Goal: Information Seeking & Learning: Learn about a topic

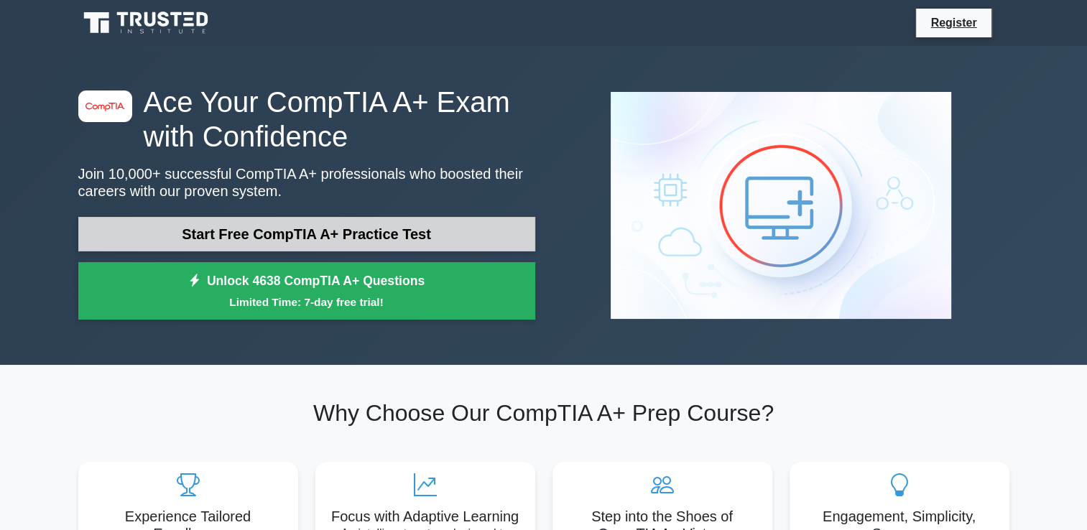
click at [417, 226] on link "Start Free CompTIA A+ Practice Test" at bounding box center [306, 234] width 457 height 34
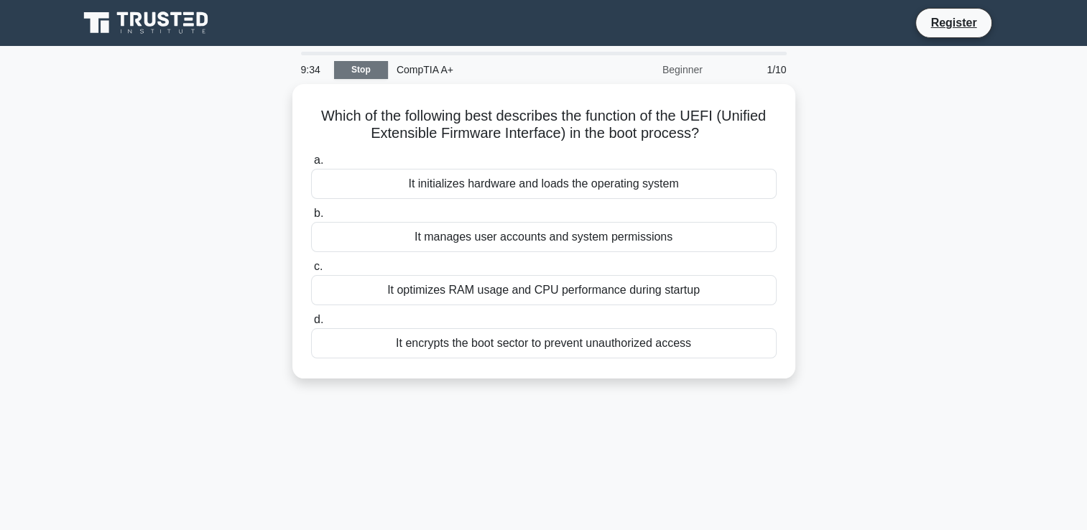
click at [366, 61] on link "Stop" at bounding box center [361, 70] width 54 height 18
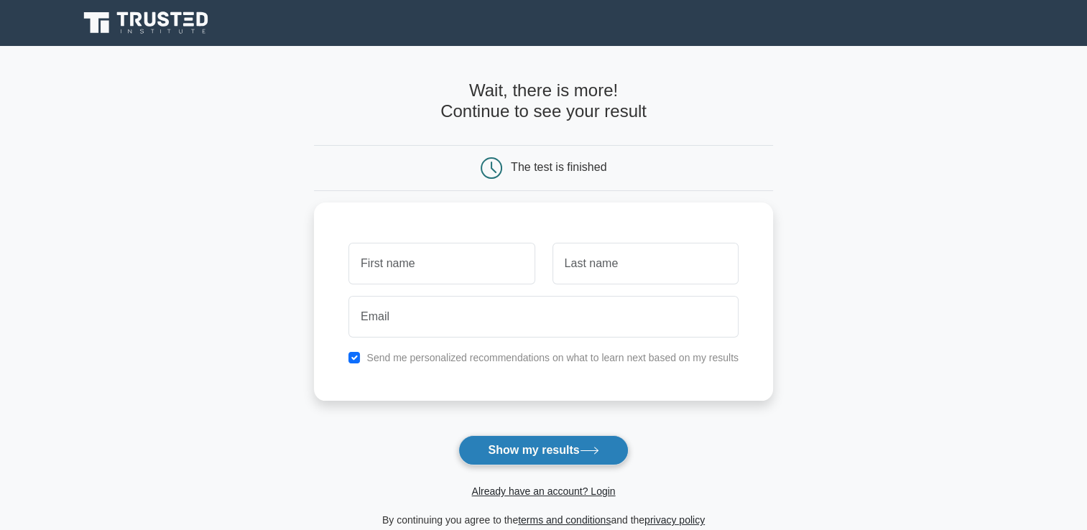
click at [509, 453] on button "Show my results" at bounding box center [543, 450] width 170 height 30
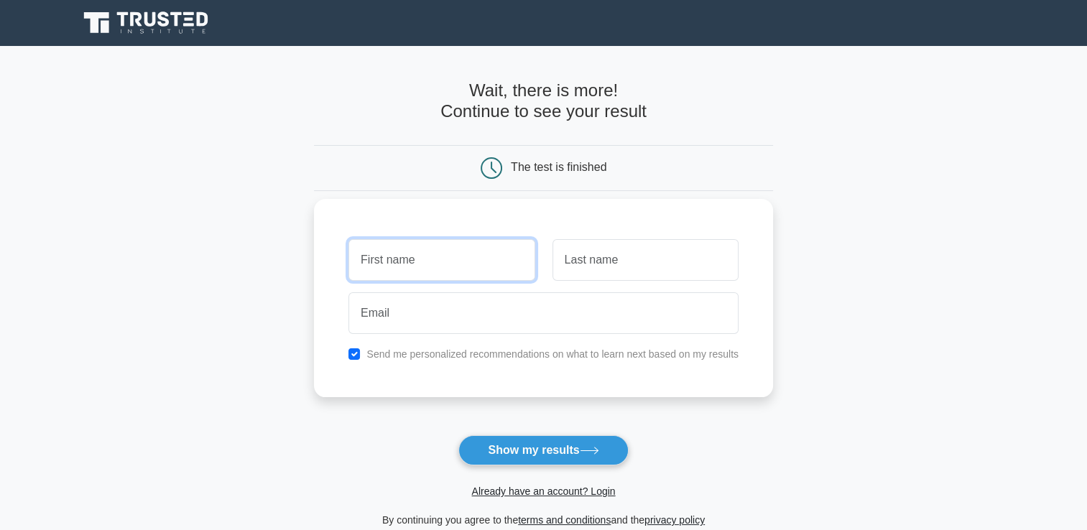
click at [363, 267] on input "text" at bounding box center [441, 260] width 186 height 42
type input "Rethabile"
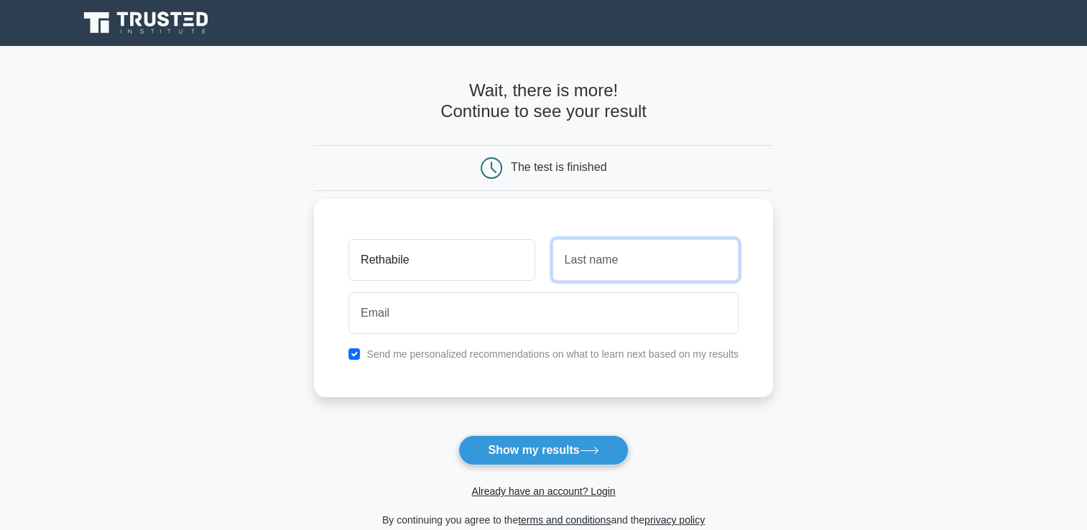
type input "Hlapane"
type input "hlapanerethabile473@gmail.com"
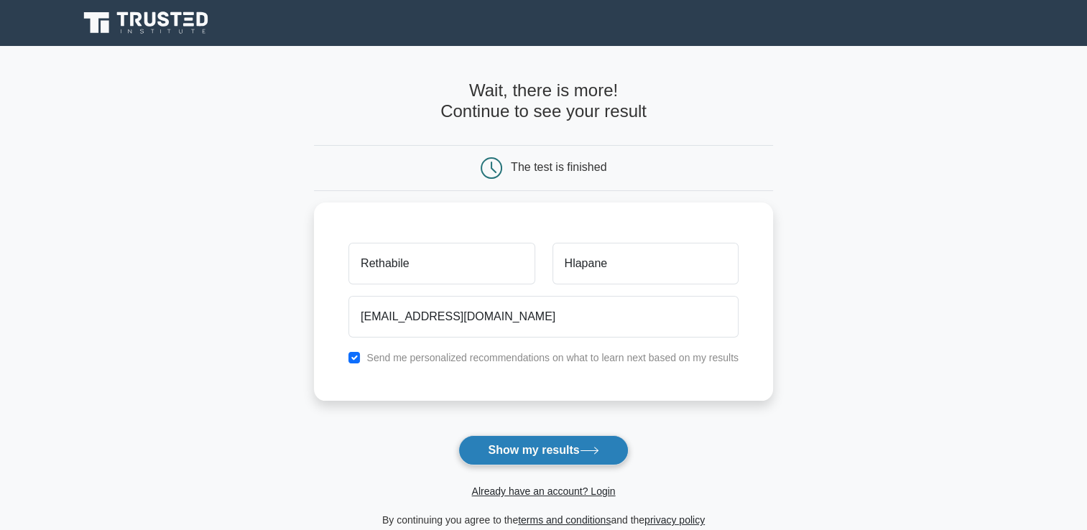
click at [534, 461] on button "Show my results" at bounding box center [543, 450] width 170 height 30
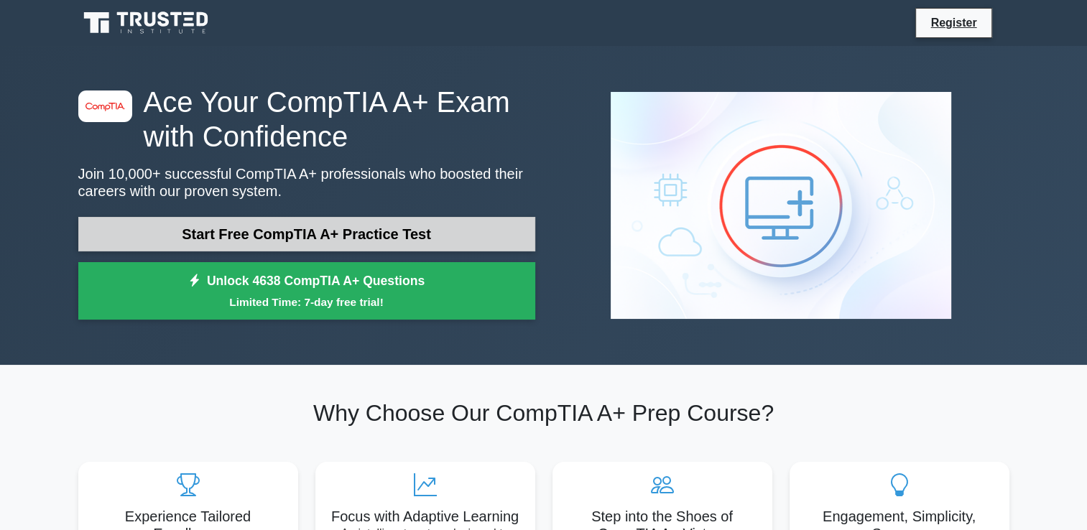
click at [225, 238] on link "Start Free CompTIA A+ Practice Test" at bounding box center [306, 234] width 457 height 34
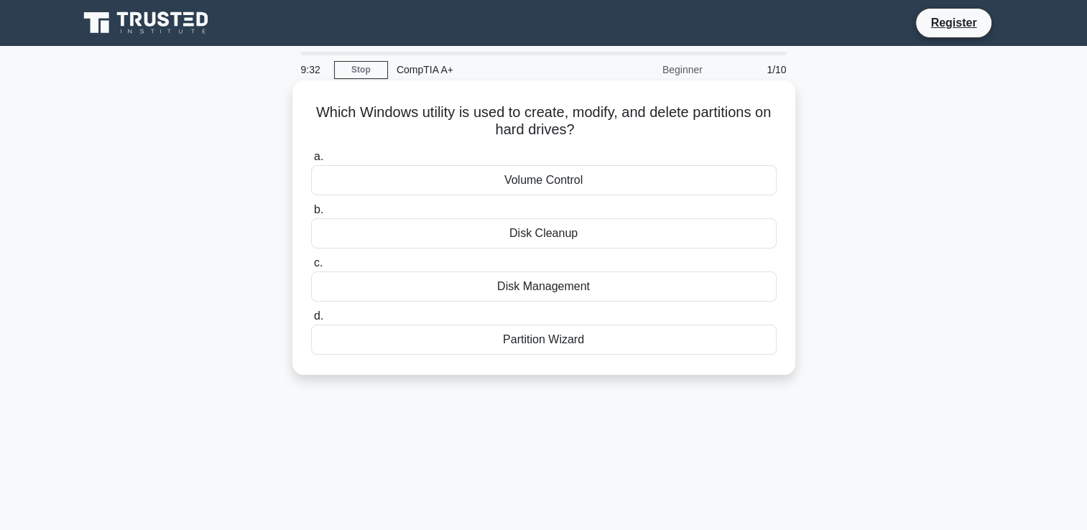
click at [528, 298] on div "Disk Management" at bounding box center [544, 287] width 466 height 30
click at [311, 268] on input "c. Disk Management" at bounding box center [311, 263] width 0 height 9
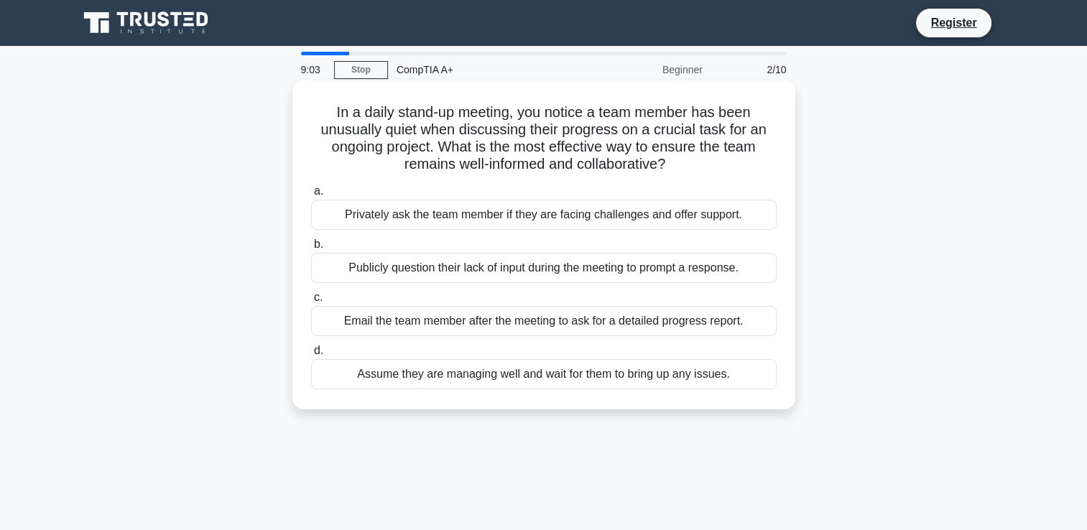
click at [527, 221] on div "Privately ask the team member if they are facing challenges and offer support." at bounding box center [544, 215] width 466 height 30
click at [311, 196] on input "a. Privately ask the team member if they are facing challenges and offer suppor…" at bounding box center [311, 191] width 0 height 9
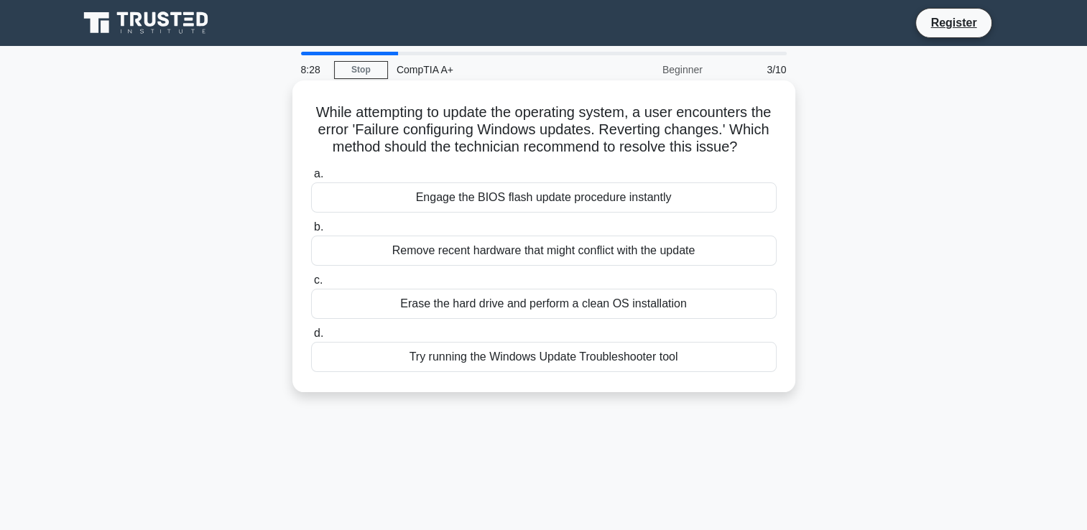
click at [471, 372] on div "Try running the Windows Update Troubleshooter tool" at bounding box center [544, 357] width 466 height 30
click at [311, 338] on input "d. Try running the Windows Update Troubleshooter tool" at bounding box center [311, 333] width 0 height 9
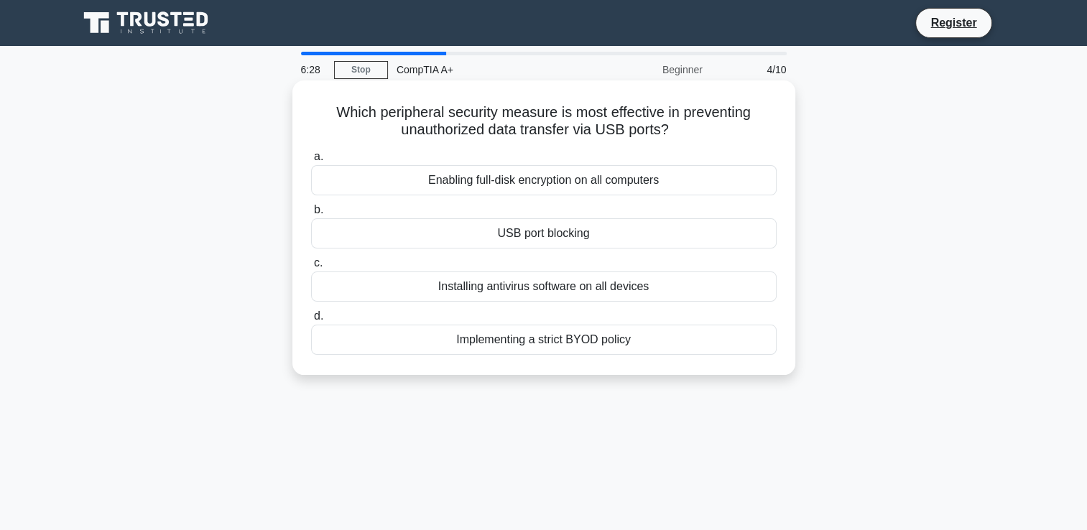
click at [482, 291] on div "Installing antivirus software on all devices" at bounding box center [544, 287] width 466 height 30
click at [311, 268] on input "c. Installing antivirus software on all devices" at bounding box center [311, 263] width 0 height 9
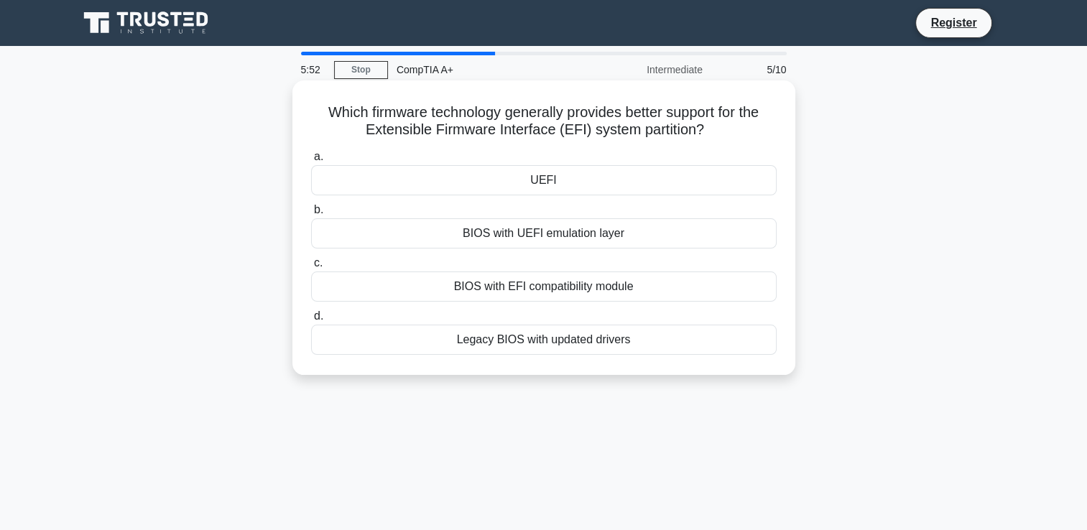
click at [585, 182] on div "UEFI" at bounding box center [544, 180] width 466 height 30
click at [311, 162] on input "a. UEFI" at bounding box center [311, 156] width 0 height 9
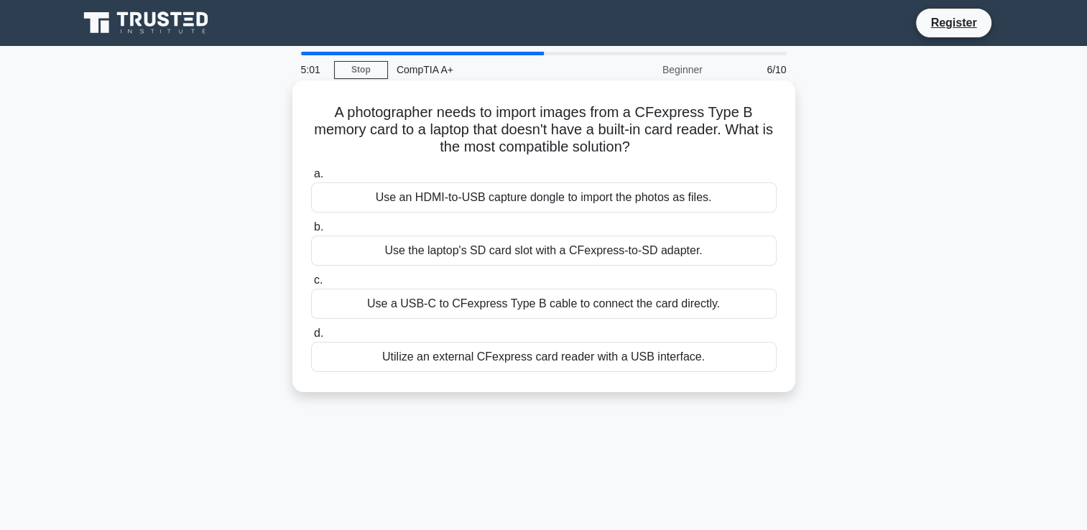
click at [575, 311] on div "Use a USB-C to CFexpress Type B cable to connect the card directly." at bounding box center [544, 304] width 466 height 30
click at [311, 285] on input "c. Use a USB-C to CFexpress Type B cable to connect the card directly." at bounding box center [311, 280] width 0 height 9
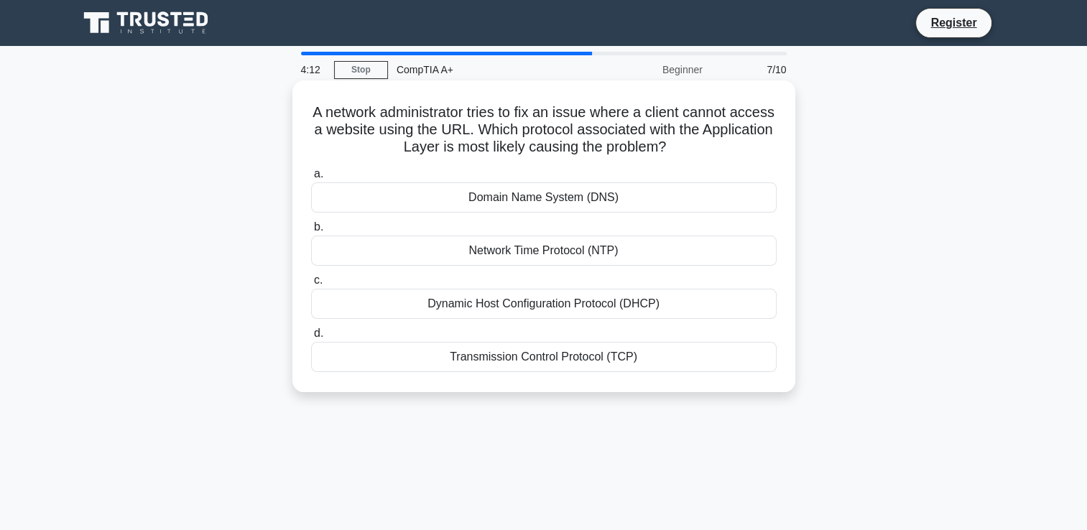
click at [568, 202] on div "Domain Name System (DNS)" at bounding box center [544, 197] width 466 height 30
click at [311, 179] on input "a. Domain Name System (DNS)" at bounding box center [311, 174] width 0 height 9
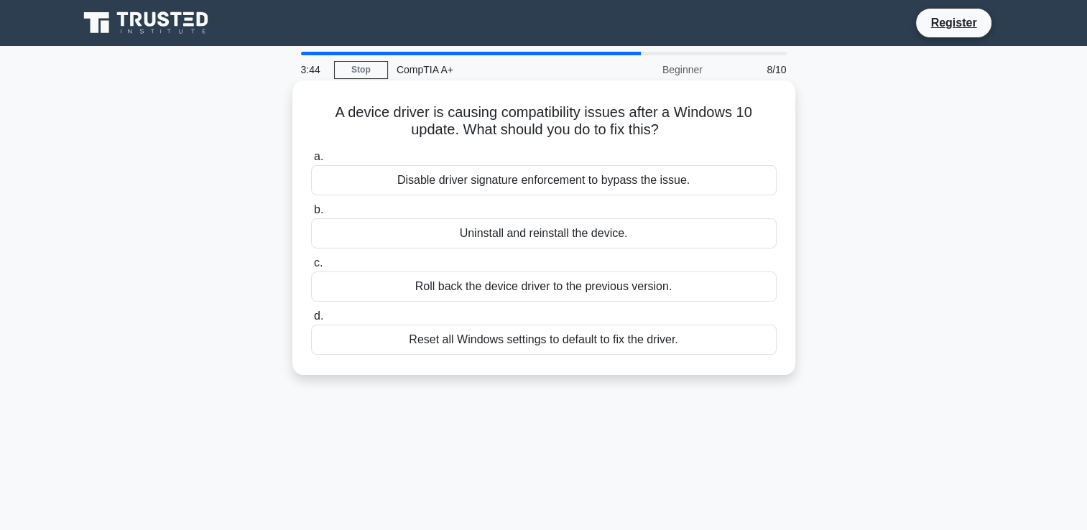
click at [489, 284] on div "Roll back the device driver to the previous version." at bounding box center [544, 287] width 466 height 30
click at [311, 268] on input "c. Roll back the device driver to the previous version." at bounding box center [311, 263] width 0 height 9
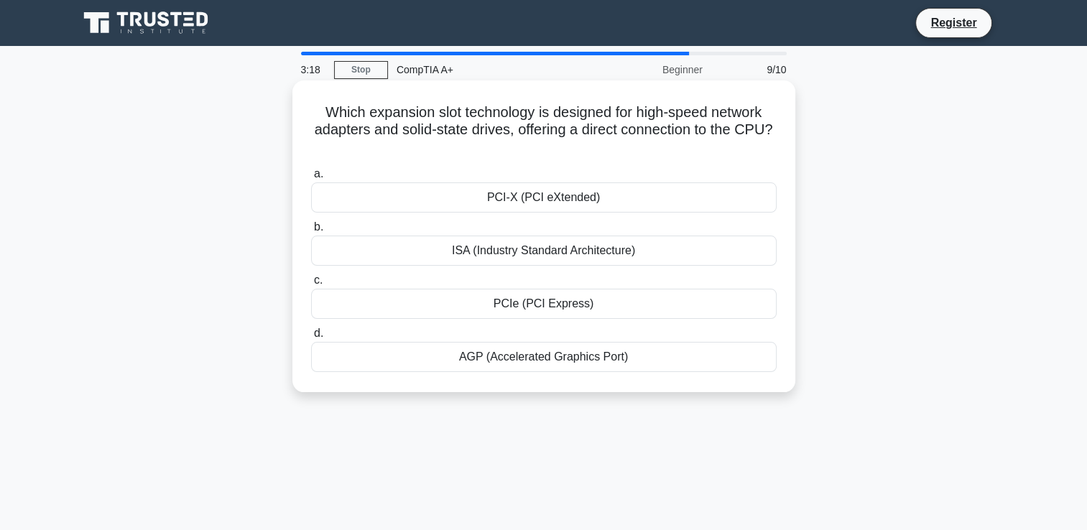
drag, startPoint x: 529, startPoint y: 298, endPoint x: 514, endPoint y: 272, distance: 30.2
click at [514, 272] on label "c. PCIe (PCI Express)" at bounding box center [544, 295] width 466 height 47
drag, startPoint x: 514, startPoint y: 272, endPoint x: 481, endPoint y: 205, distance: 74.5
click at [481, 205] on div "PCI-X (PCI eXtended)" at bounding box center [544, 197] width 466 height 30
click at [311, 179] on input "a. PCI-X (PCI eXtended)" at bounding box center [311, 174] width 0 height 9
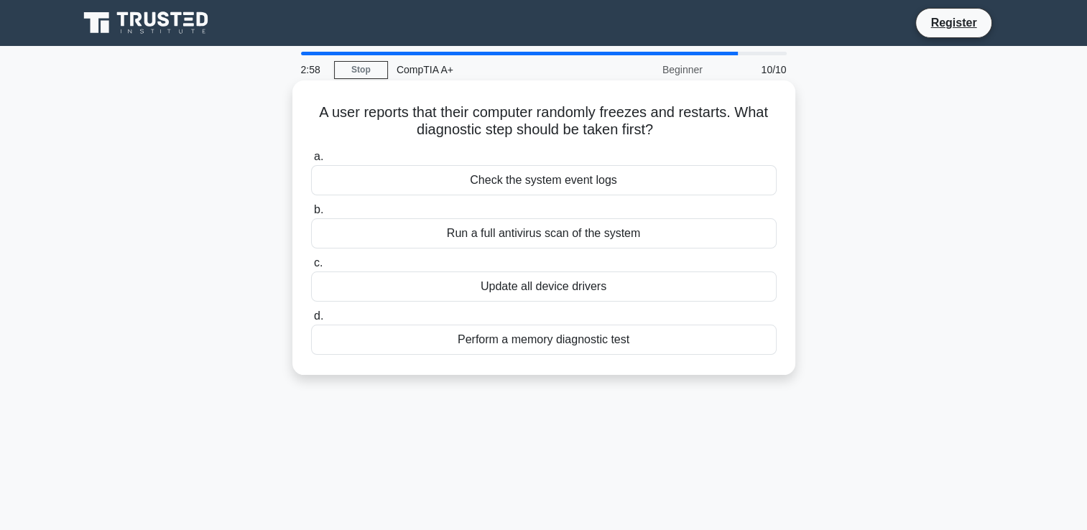
click at [506, 236] on div "Run a full antivirus scan of the system" at bounding box center [544, 233] width 466 height 30
click at [311, 215] on input "b. Run a full antivirus scan of the system" at bounding box center [311, 209] width 0 height 9
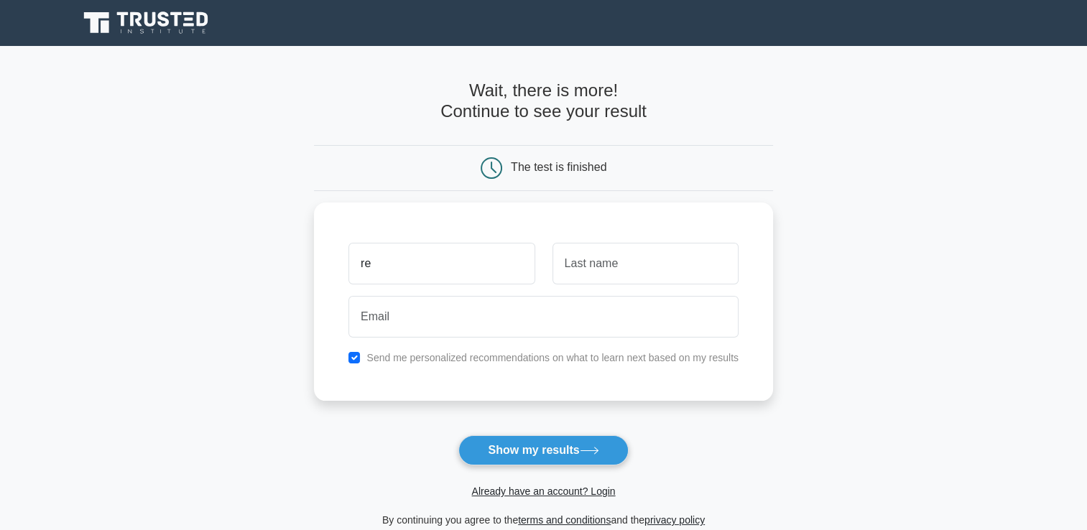
type input "r"
click at [528, 445] on button "Show my results" at bounding box center [543, 450] width 170 height 30
click at [383, 274] on input "Re" at bounding box center [441, 260] width 186 height 42
type input "Rethabile"
click at [583, 253] on input "text" at bounding box center [645, 260] width 186 height 42
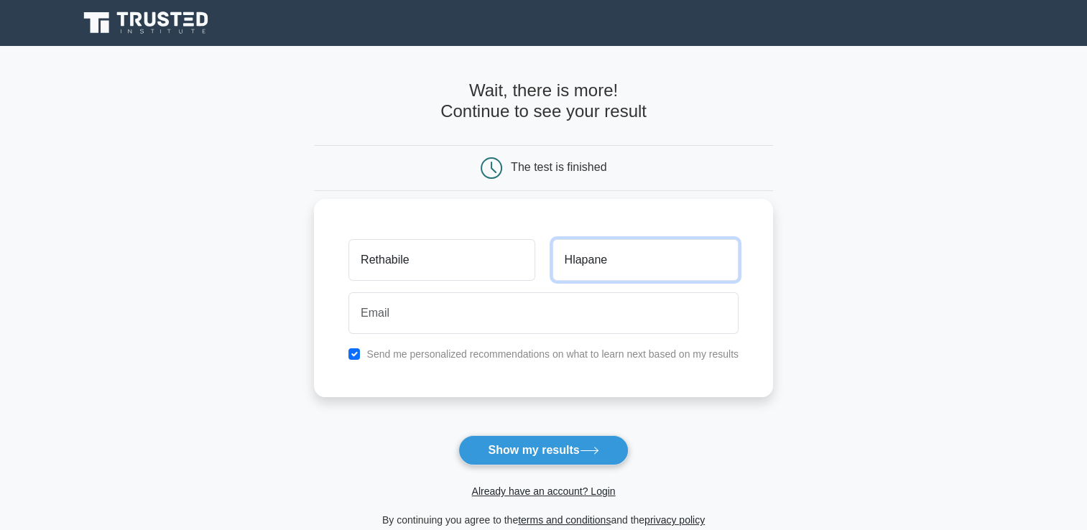
type input "Hlapane"
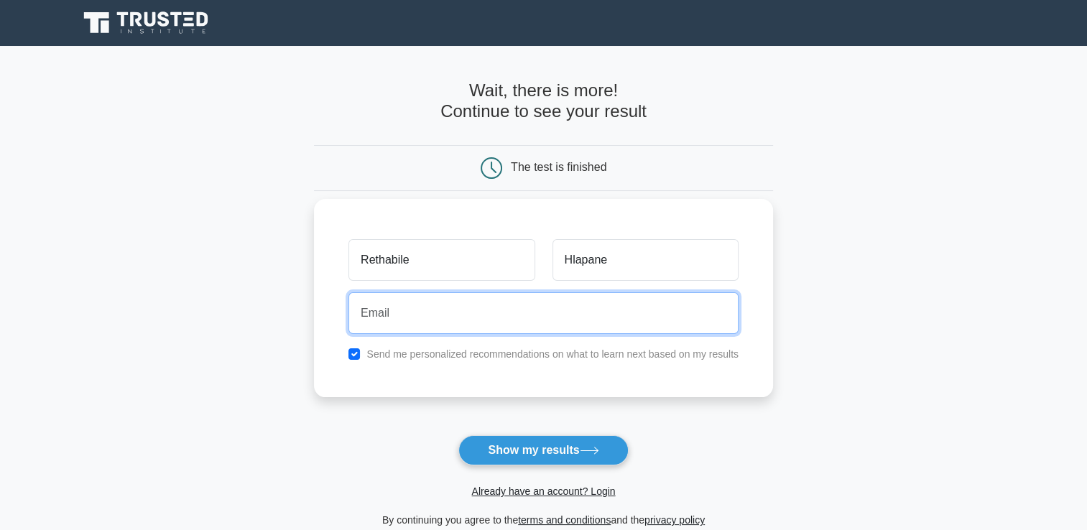
click at [376, 308] on input "email" at bounding box center [543, 313] width 390 height 42
type input "hlapanerethabile473@gmail.com"
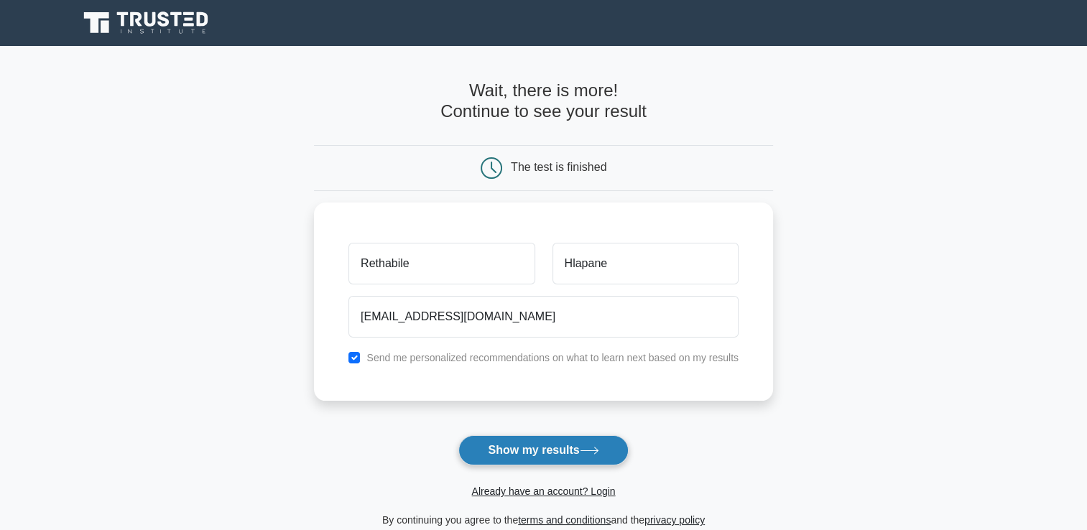
click at [567, 455] on button "Show my results" at bounding box center [543, 450] width 170 height 30
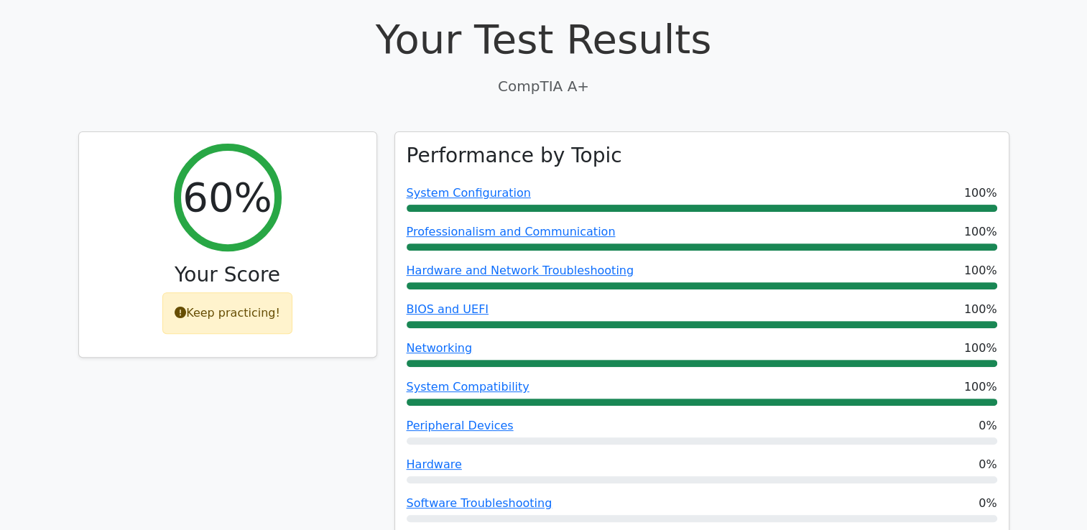
scroll to position [438, 0]
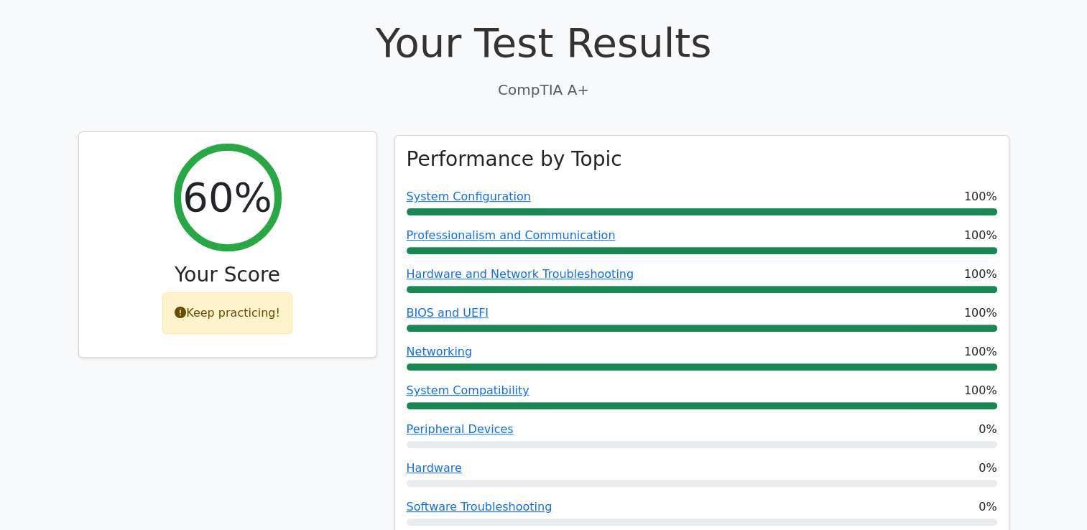
click at [226, 292] on div "Keep practicing!" at bounding box center [227, 313] width 130 height 42
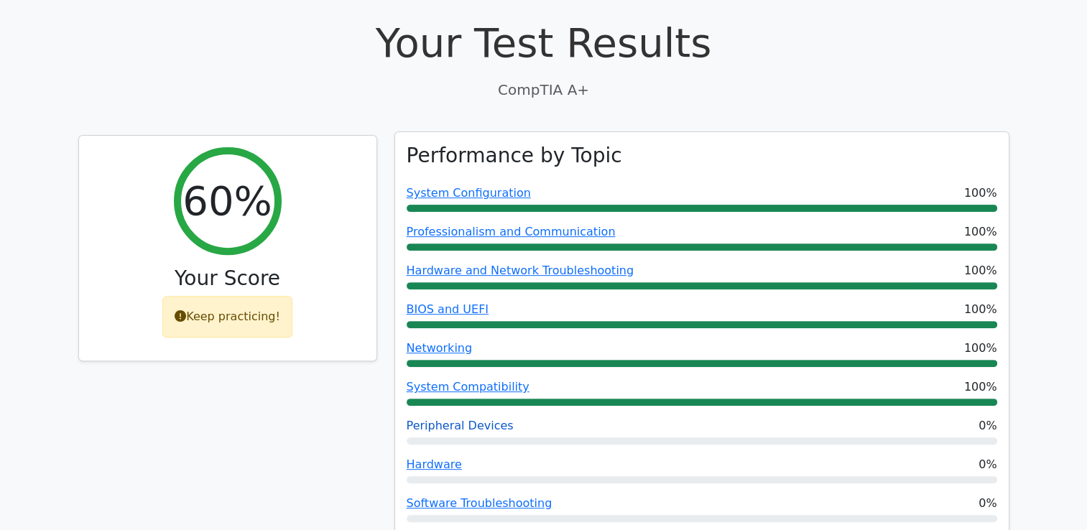
click at [440, 419] on link "Peripheral Devices" at bounding box center [460, 426] width 107 height 14
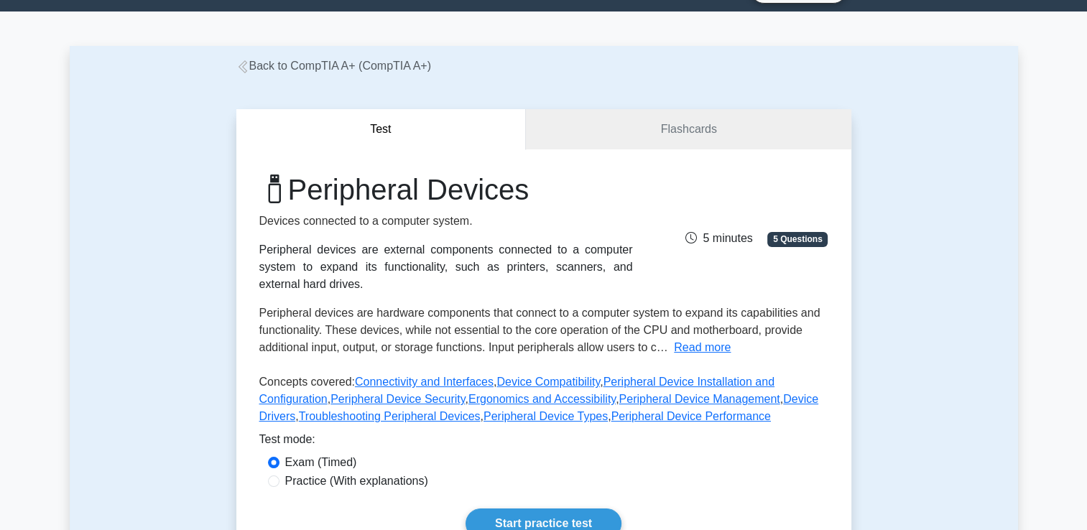
scroll to position [18, 0]
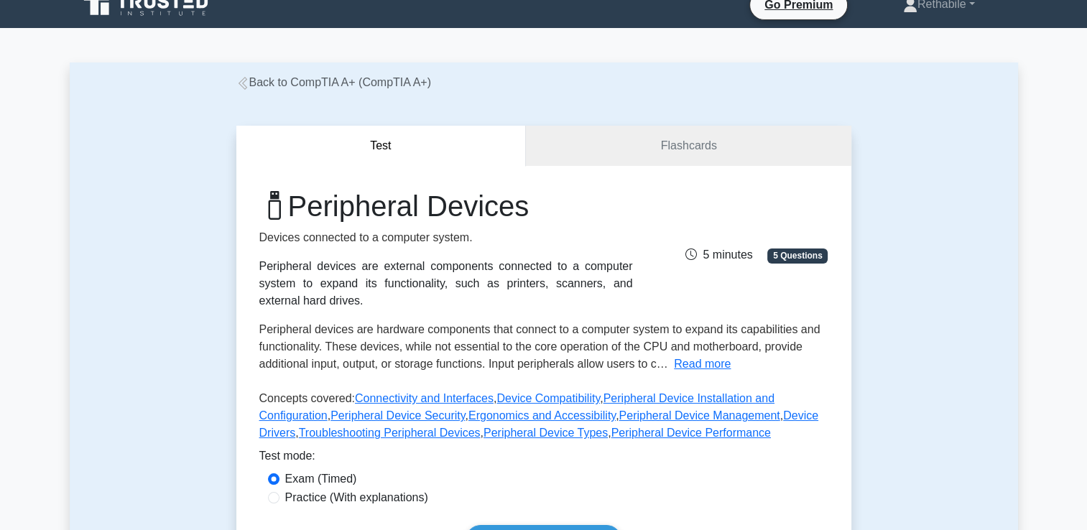
click at [240, 82] on icon at bounding box center [242, 83] width 13 height 13
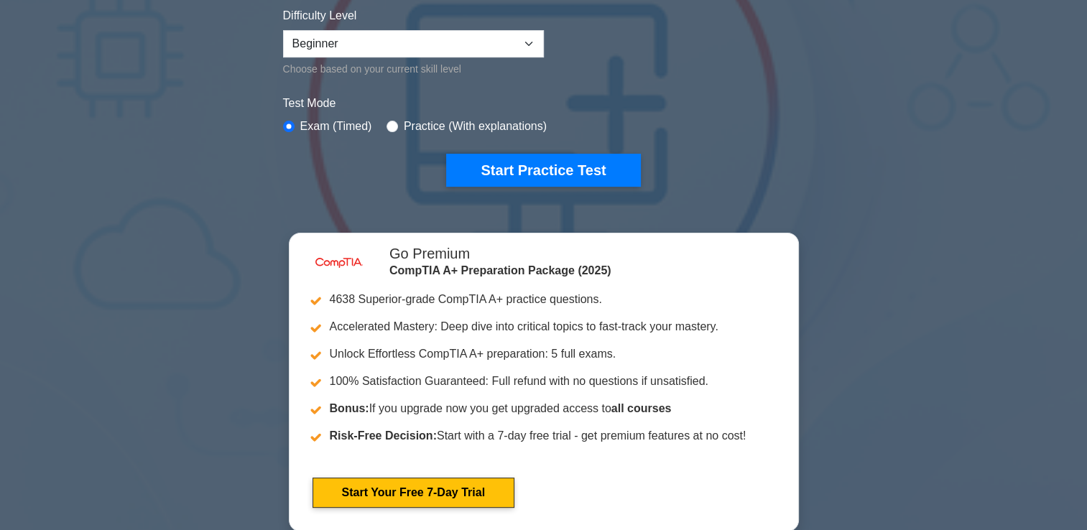
scroll to position [379, 0]
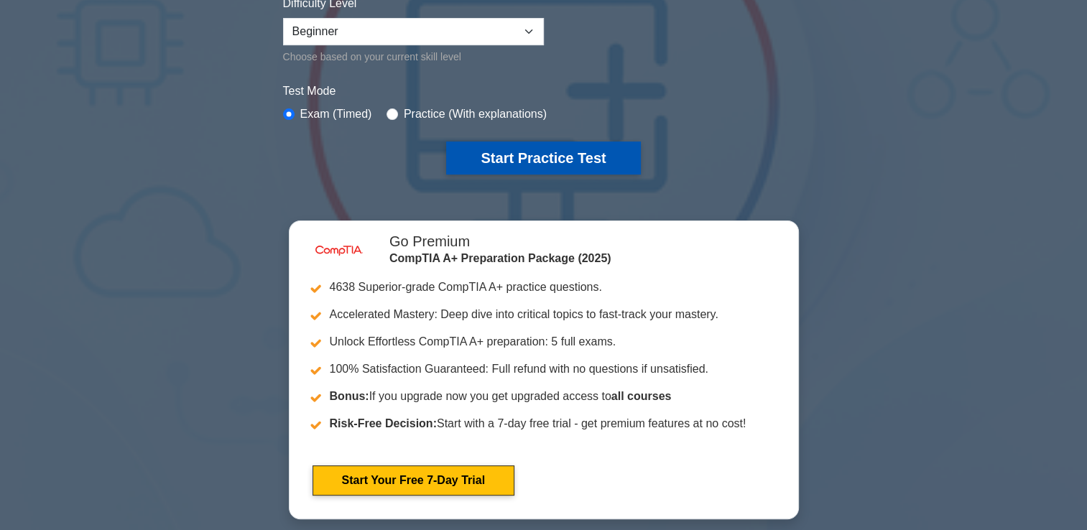
click at [549, 162] on button "Start Practice Test" at bounding box center [543, 158] width 194 height 33
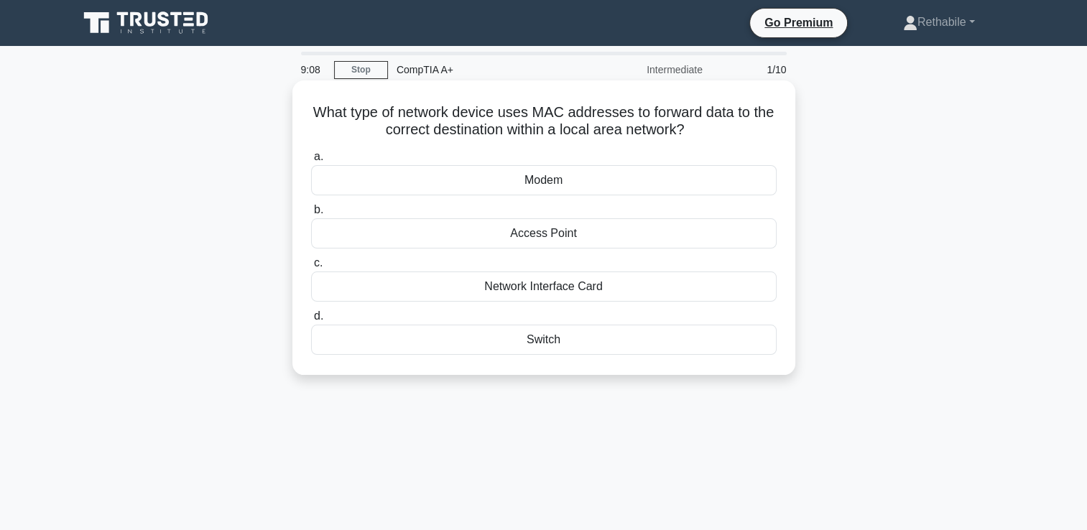
click at [506, 343] on div "Switch" at bounding box center [544, 340] width 466 height 30
click at [311, 321] on input "d. Switch" at bounding box center [311, 316] width 0 height 9
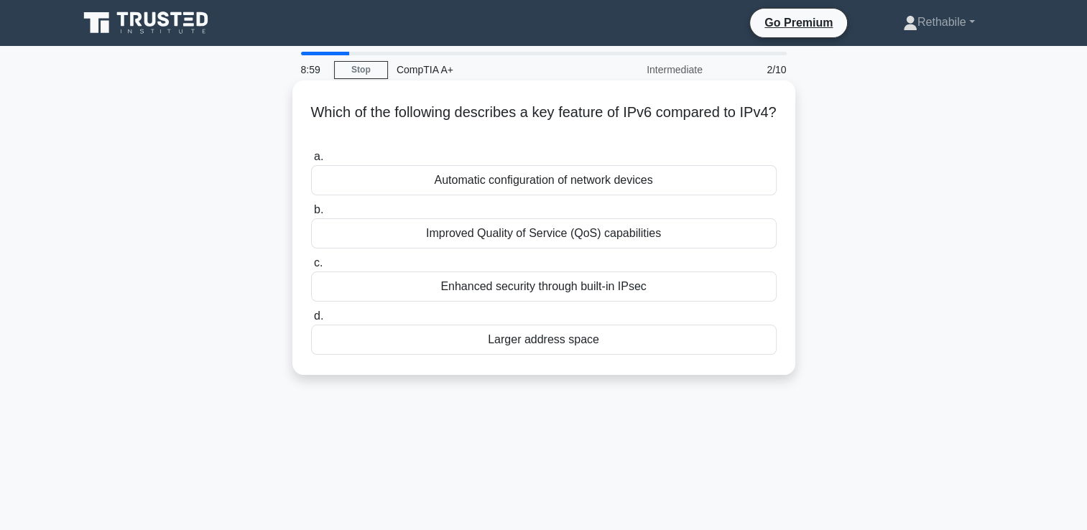
click at [526, 182] on div "Automatic configuration of network devices" at bounding box center [544, 180] width 466 height 30
click at [311, 162] on input "a. Automatic configuration of network devices" at bounding box center [311, 156] width 0 height 9
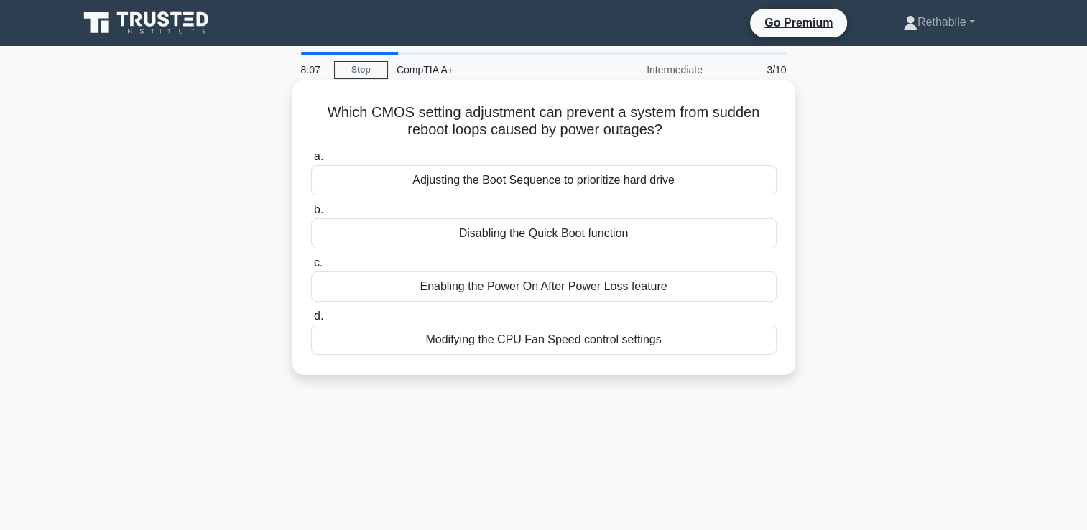
click at [457, 295] on div "Enabling the Power On After Power Loss feature" at bounding box center [544, 287] width 466 height 30
click at [311, 268] on input "c. Enabling the Power On After Power Loss feature" at bounding box center [311, 263] width 0 height 9
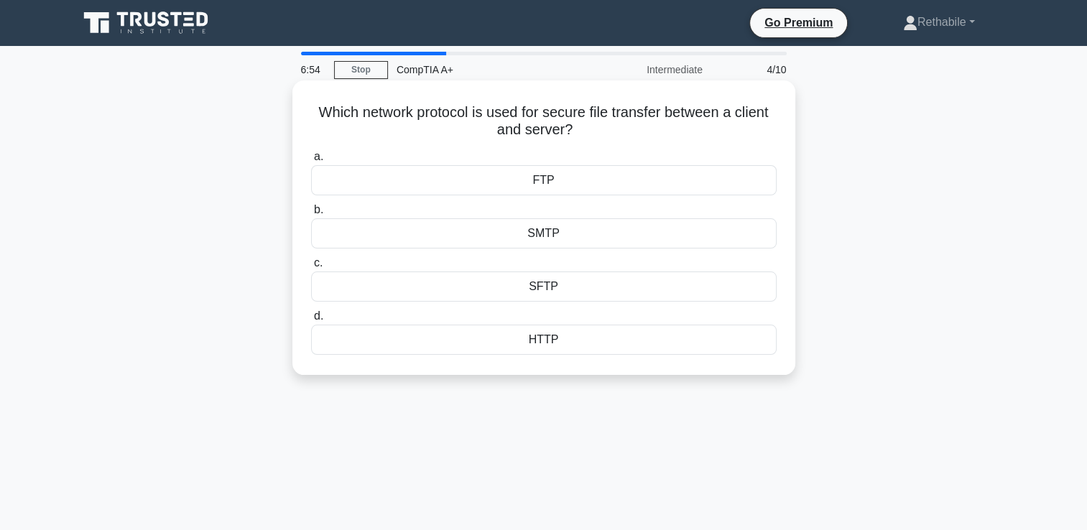
click at [543, 185] on div "FTP" at bounding box center [544, 180] width 466 height 30
click at [311, 162] on input "a. FTP" at bounding box center [311, 156] width 0 height 9
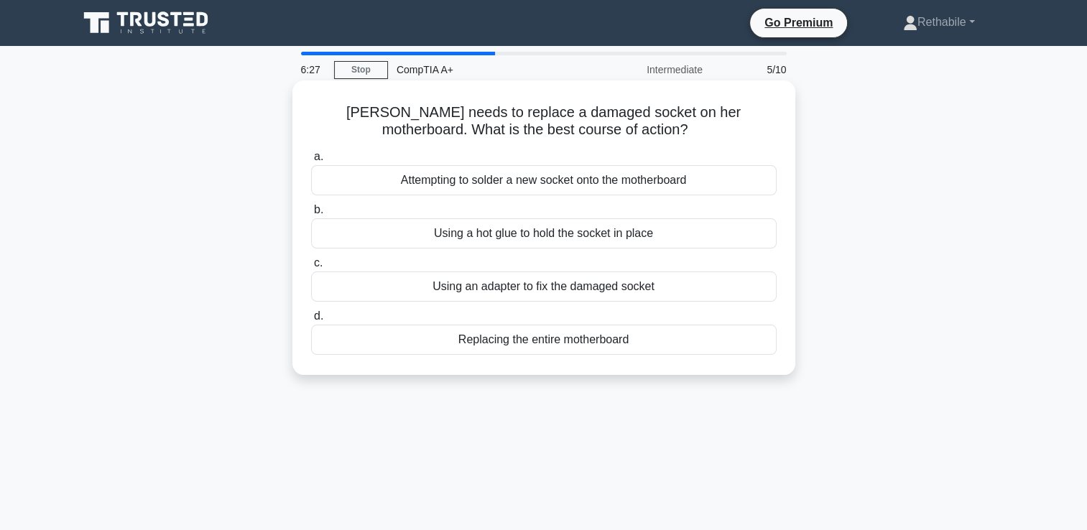
click at [534, 287] on div "Using an adapter to fix the damaged socket" at bounding box center [544, 287] width 466 height 30
click at [311, 268] on input "c. Using an adapter to fix the damaged socket" at bounding box center [311, 263] width 0 height 9
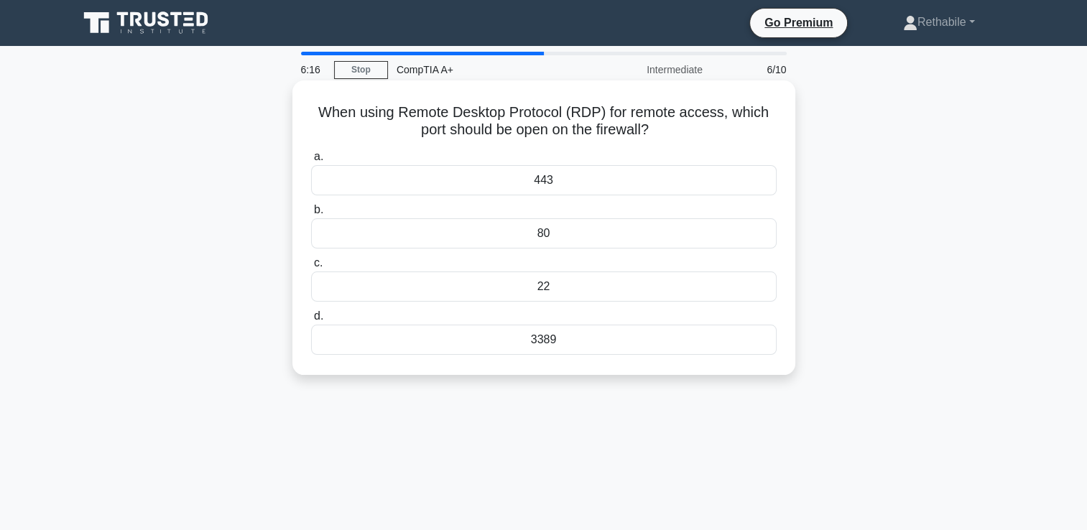
click at [514, 180] on div "443" at bounding box center [544, 180] width 466 height 30
click at [311, 162] on input "a. 443" at bounding box center [311, 156] width 0 height 9
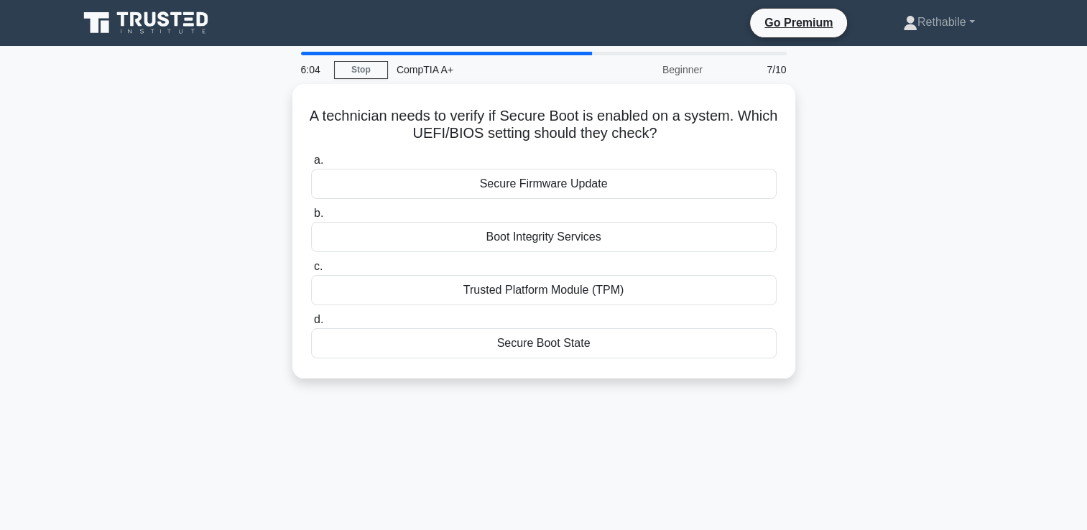
click at [514, 180] on div "Secure Firmware Update" at bounding box center [544, 184] width 466 height 30
click at [311, 165] on input "a. Secure Firmware Update" at bounding box center [311, 160] width 0 height 9
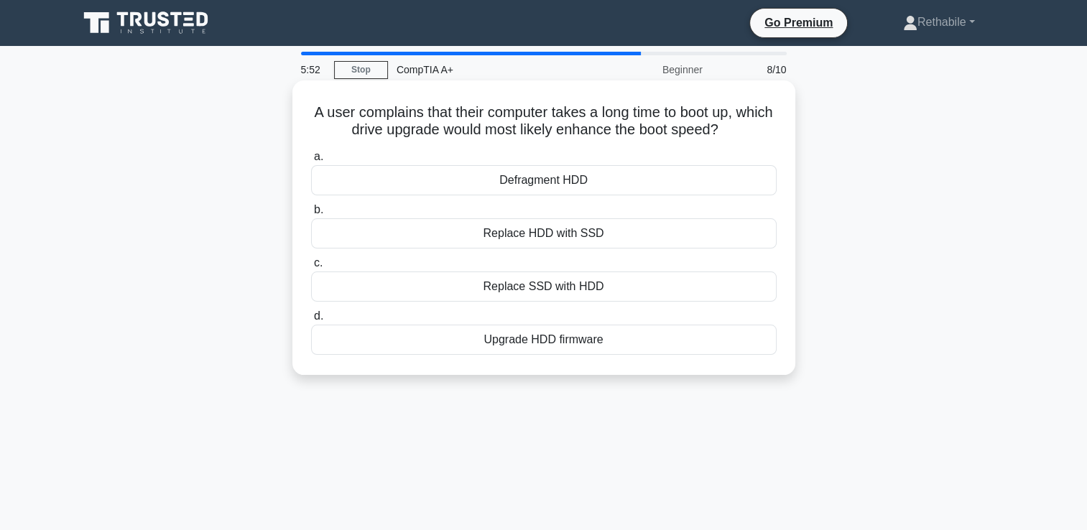
click at [568, 347] on div "Upgrade HDD firmware" at bounding box center [544, 340] width 466 height 30
click at [311, 321] on input "d. Upgrade HDD firmware" at bounding box center [311, 316] width 0 height 9
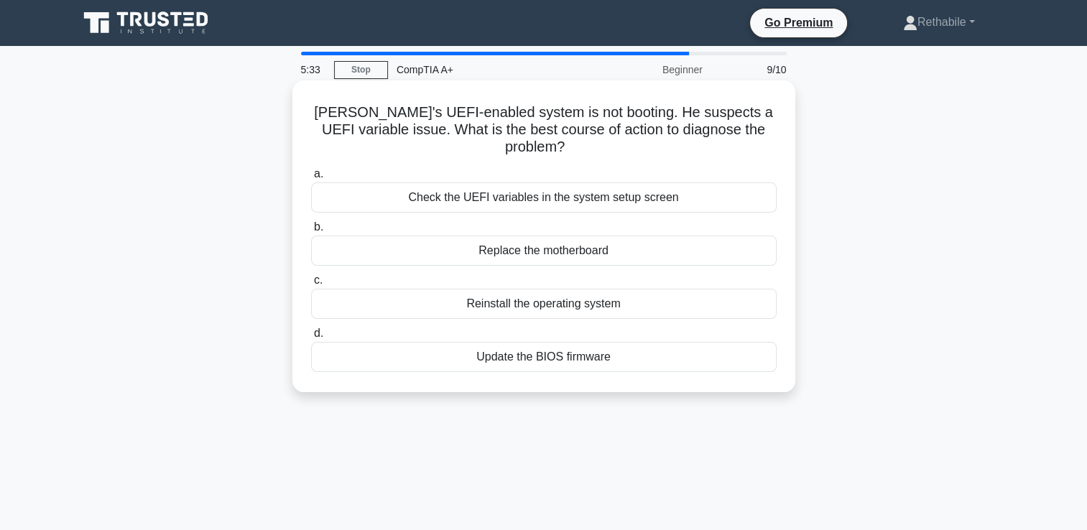
click at [540, 345] on div "Update the BIOS firmware" at bounding box center [544, 357] width 466 height 30
click at [311, 338] on input "d. Update the BIOS firmware" at bounding box center [311, 333] width 0 height 9
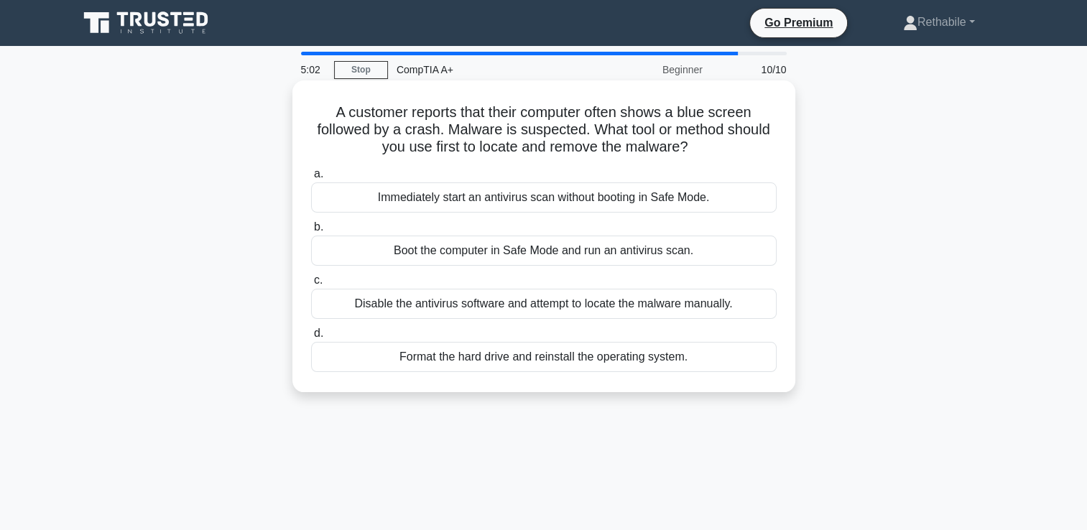
click at [472, 251] on div "Boot the computer in Safe Mode and run an antivirus scan." at bounding box center [544, 251] width 466 height 30
click at [311, 232] on input "b. Boot the computer in Safe Mode and run an antivirus scan." at bounding box center [311, 227] width 0 height 9
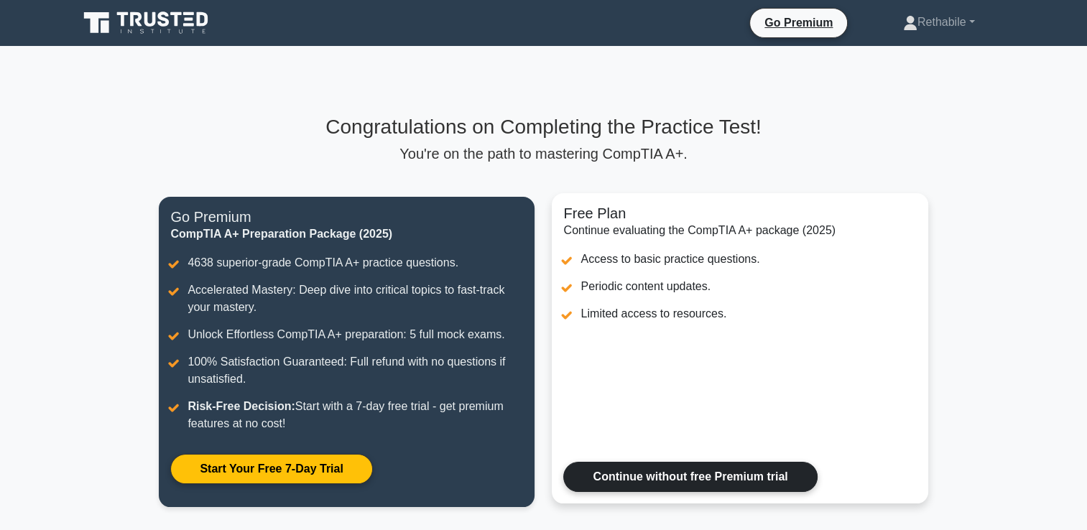
click at [680, 482] on link "Continue without free Premium trial" at bounding box center [690, 477] width 254 height 30
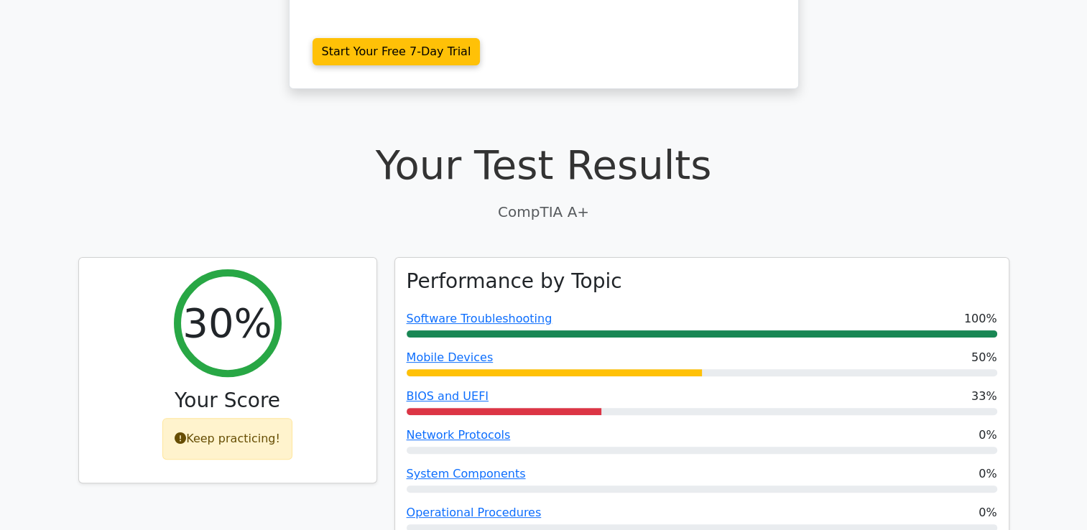
scroll to position [345, 0]
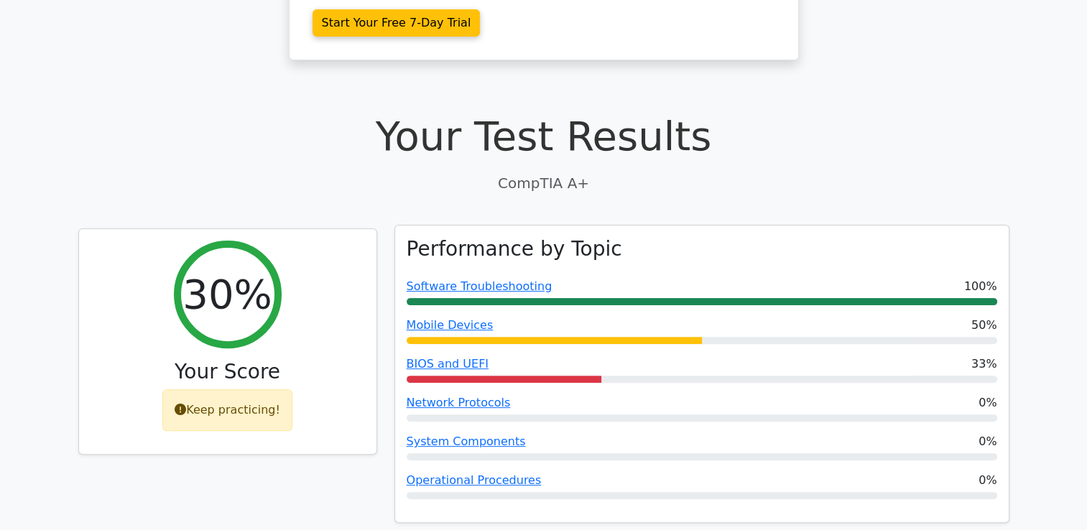
click at [531, 376] on div at bounding box center [504, 379] width 195 height 7
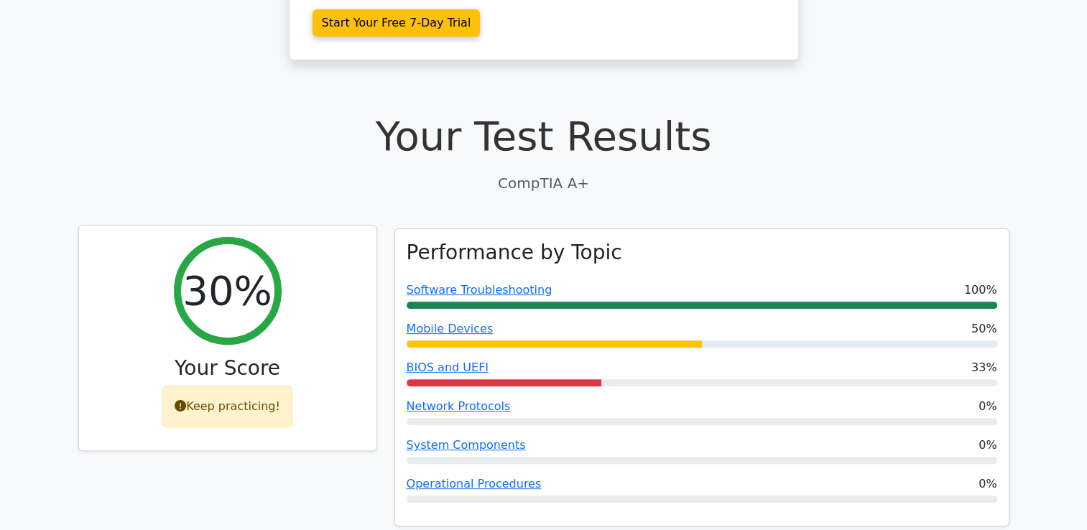
click at [223, 386] on div "Keep practicing!" at bounding box center [227, 407] width 130 height 42
click at [220, 267] on h2 "30%" at bounding box center [226, 291] width 89 height 48
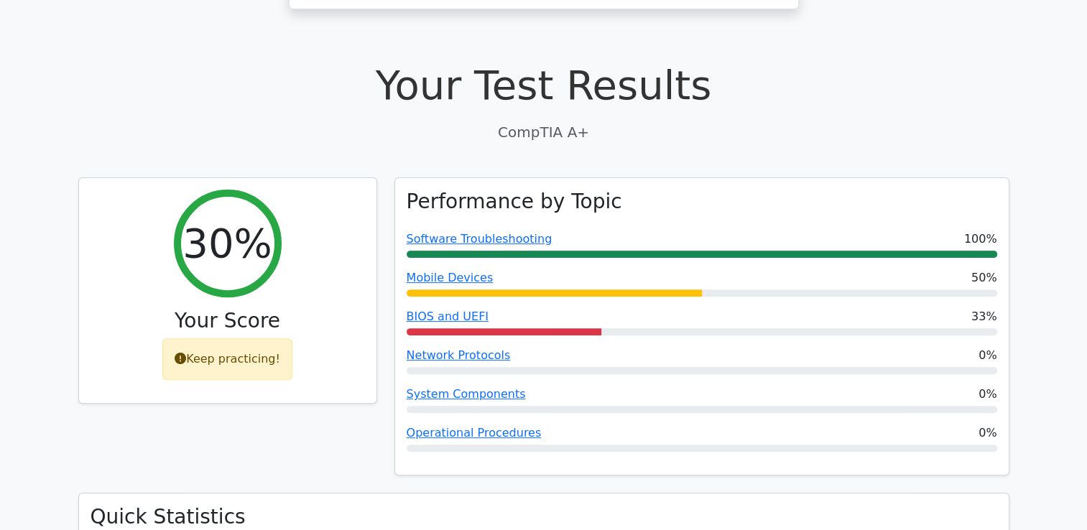
scroll to position [389, 0]
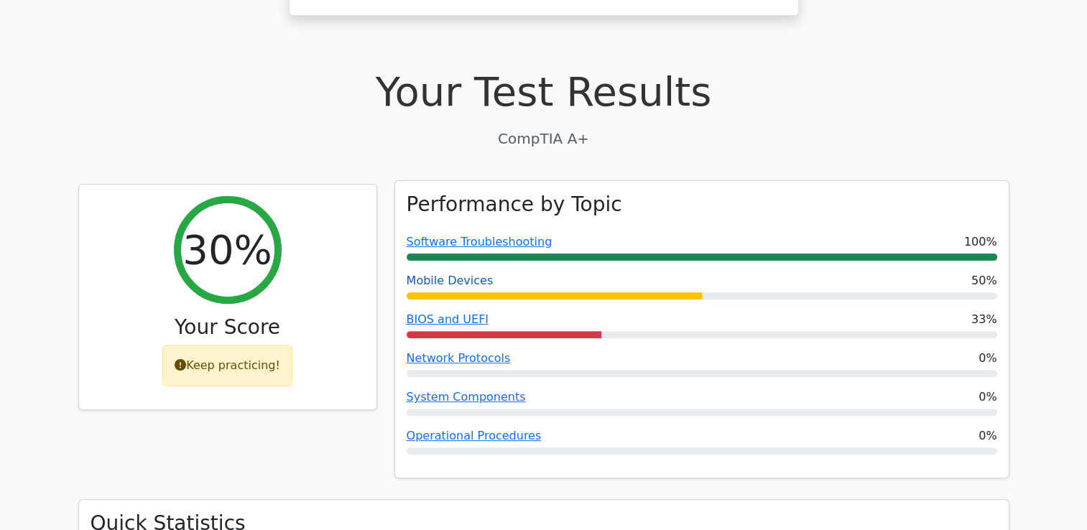
click at [428, 274] on link "Mobile Devices" at bounding box center [450, 281] width 87 height 14
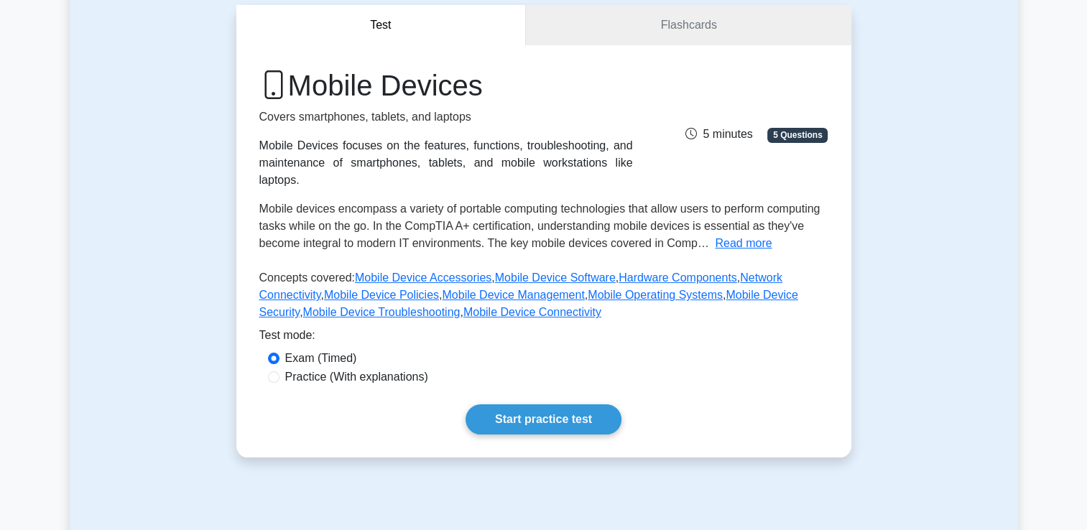
scroll to position [136, 0]
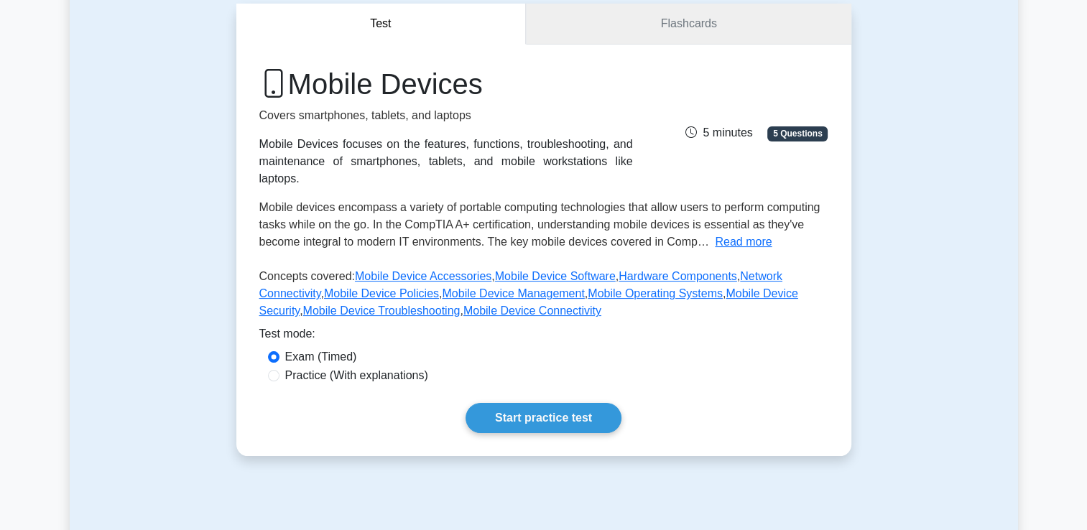
click at [641, 30] on link "Flashcards" at bounding box center [688, 24] width 325 height 41
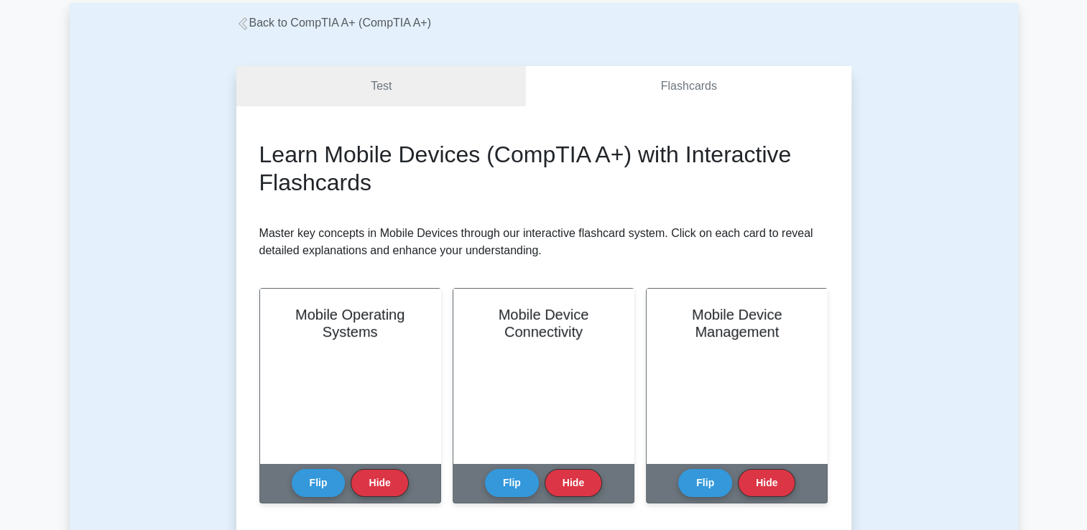
scroll to position [54, 0]
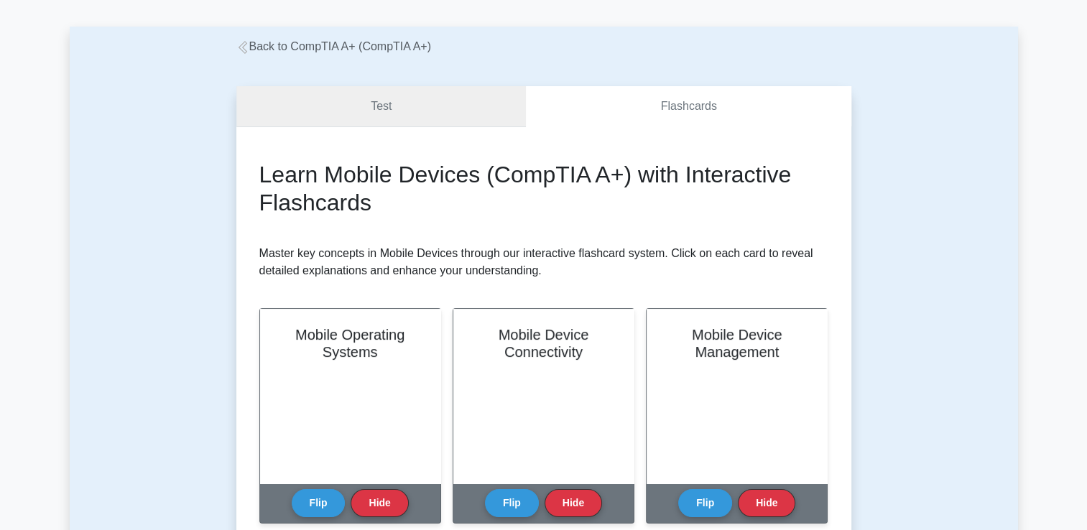
click at [361, 88] on link "Test" at bounding box center [381, 106] width 290 height 41
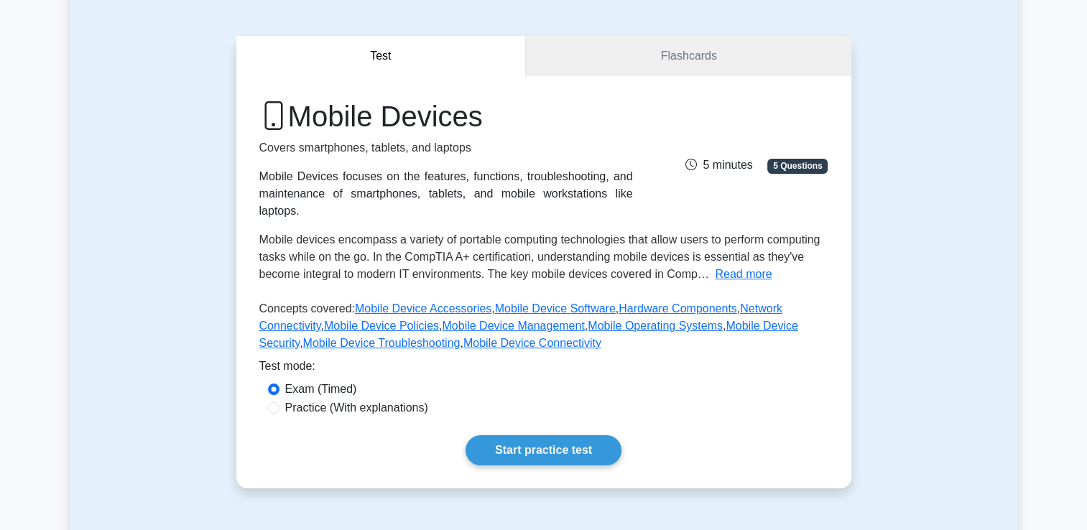
scroll to position [119, 0]
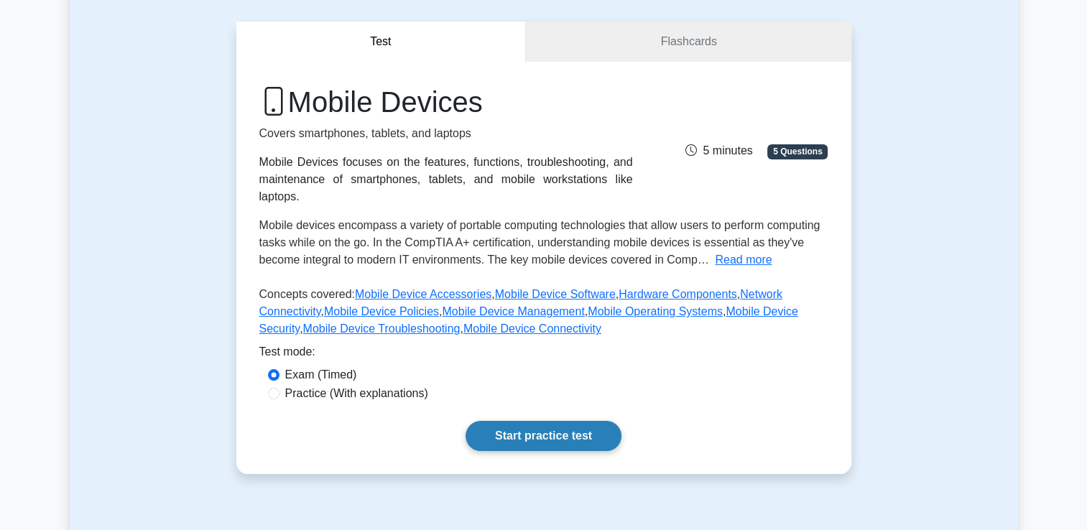
click at [526, 427] on link "Start practice test" at bounding box center [544, 436] width 156 height 30
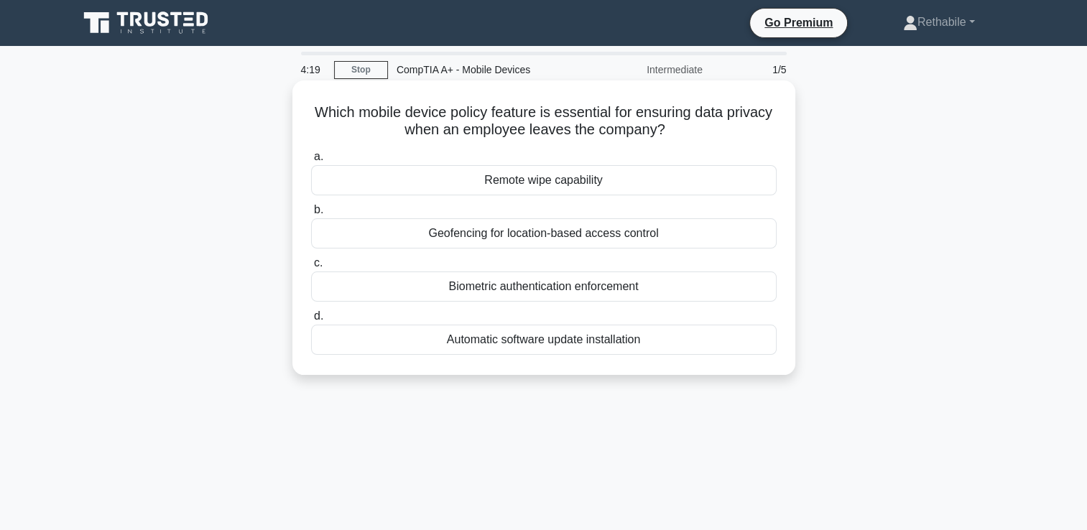
click at [503, 292] on div "Biometric authentication enforcement" at bounding box center [544, 287] width 466 height 30
click at [311, 268] on input "c. Biometric authentication enforcement" at bounding box center [311, 263] width 0 height 9
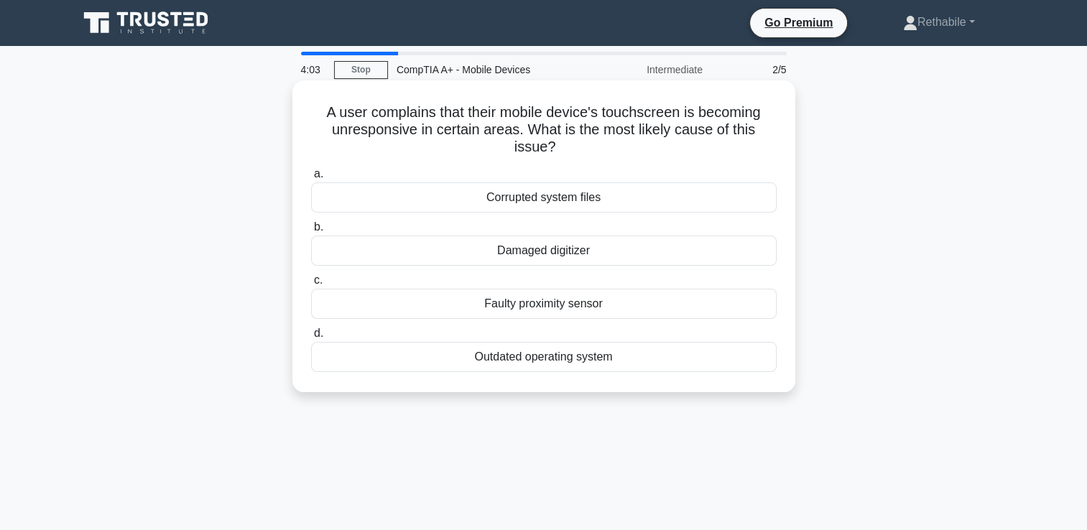
click at [588, 361] on div "Outdated operating system" at bounding box center [544, 357] width 466 height 30
click at [311, 338] on input "d. Outdated operating system" at bounding box center [311, 333] width 0 height 9
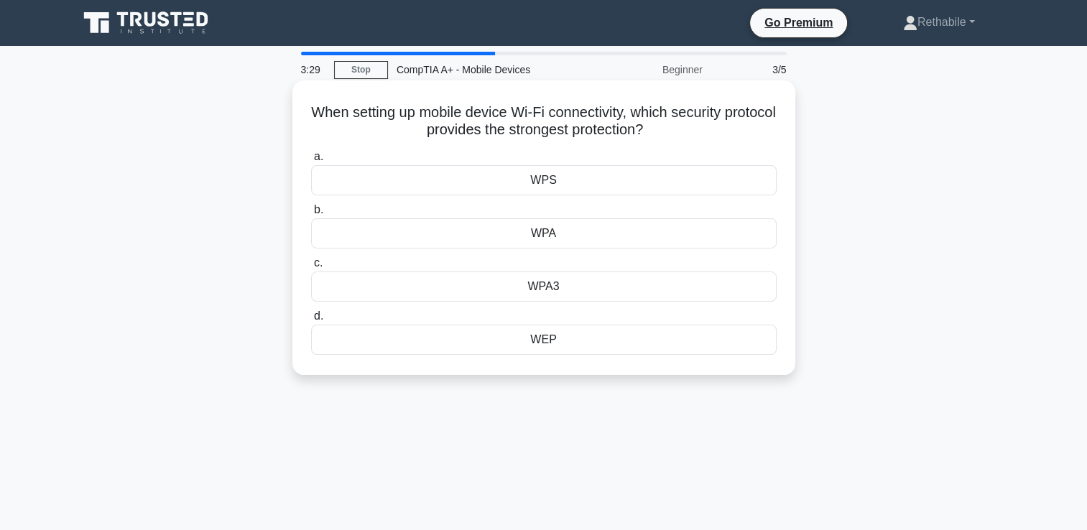
click at [511, 347] on div "WEP" at bounding box center [544, 340] width 466 height 30
click at [311, 321] on input "d. WEP" at bounding box center [311, 316] width 0 height 9
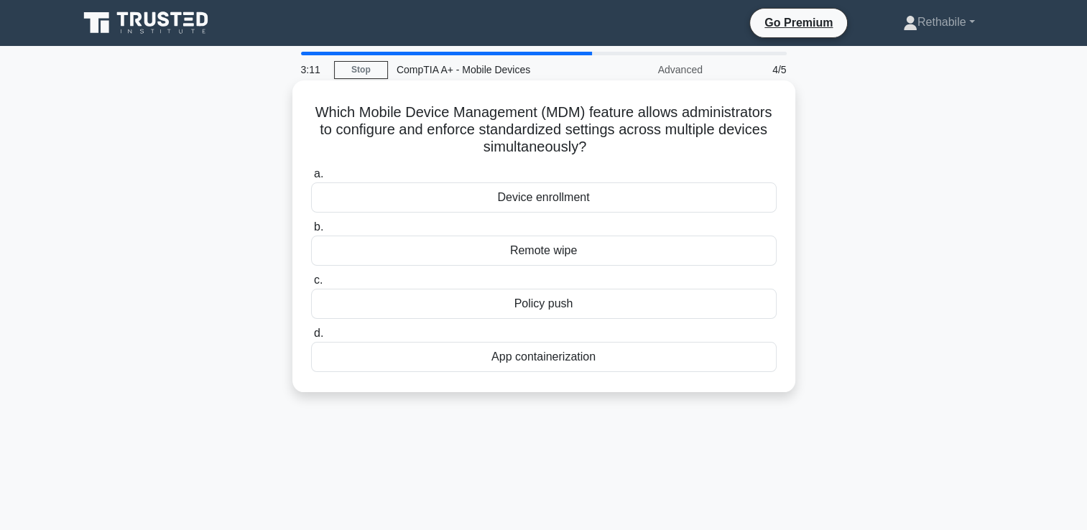
click at [527, 201] on div "Device enrollment" at bounding box center [544, 197] width 466 height 30
click at [311, 179] on input "a. Device enrollment" at bounding box center [311, 174] width 0 height 9
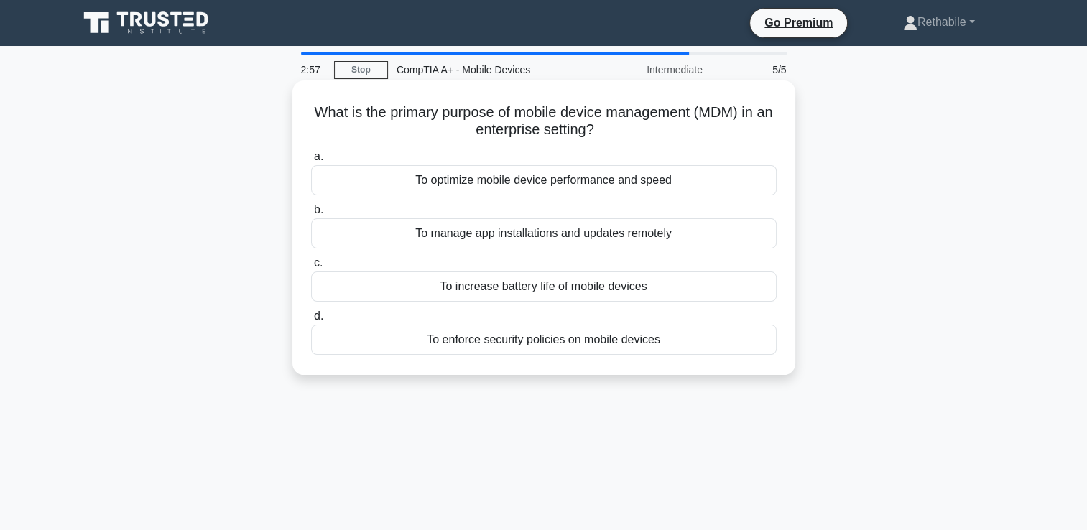
click at [529, 181] on div "To optimize mobile device performance and speed" at bounding box center [544, 180] width 466 height 30
click at [311, 162] on input "a. To optimize mobile device performance and speed" at bounding box center [311, 156] width 0 height 9
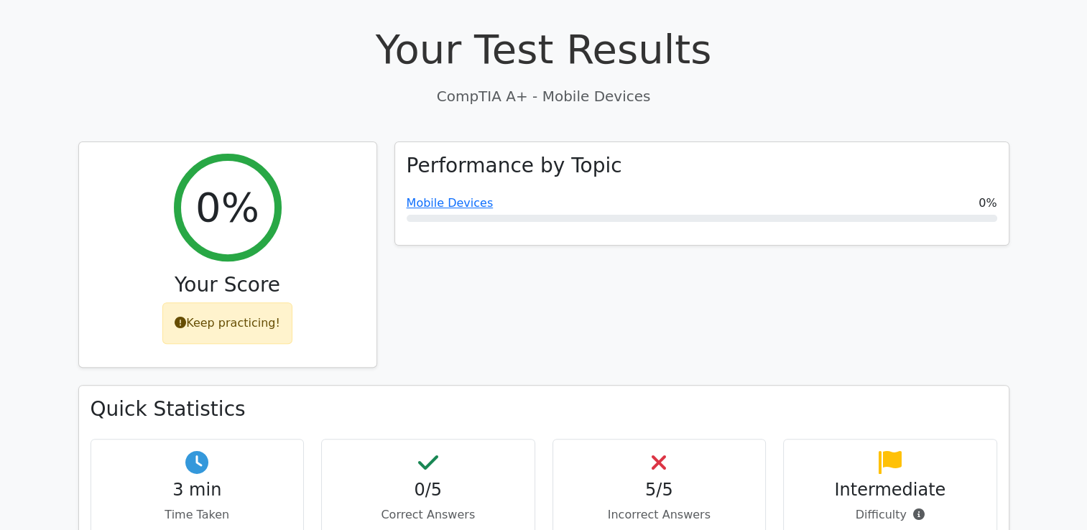
scroll to position [399, 0]
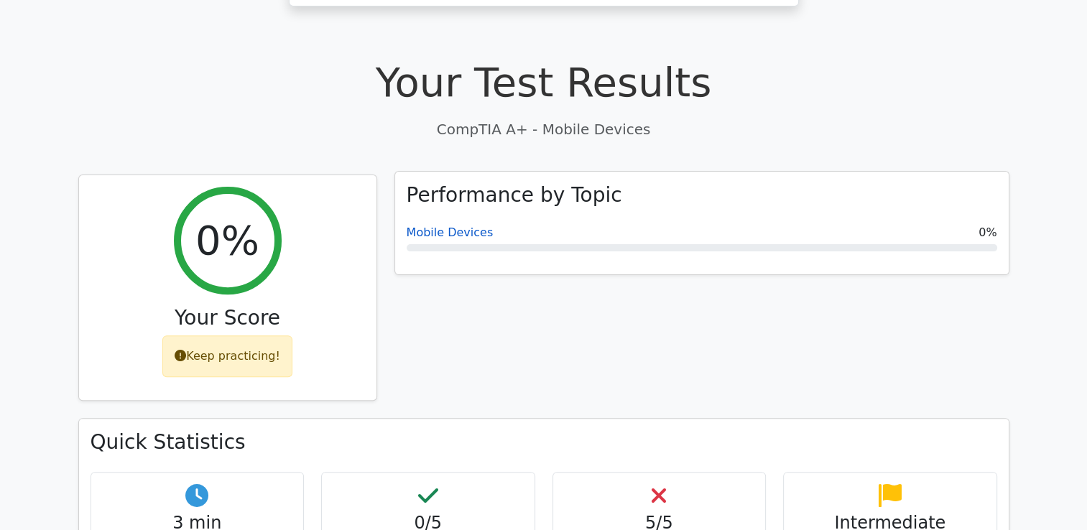
click at [448, 226] on link "Mobile Devices" at bounding box center [450, 233] width 87 height 14
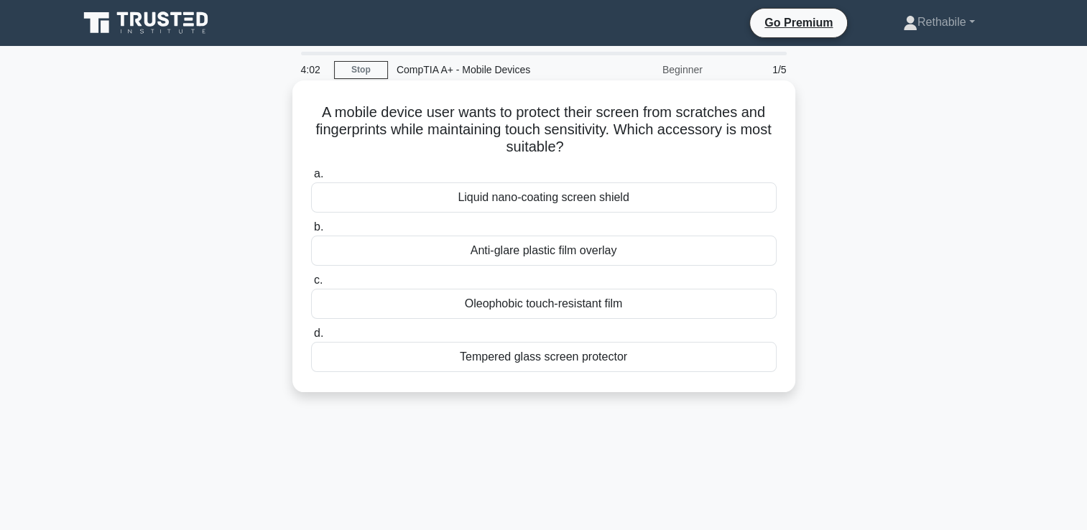
click at [511, 250] on div "Anti-glare plastic film overlay" at bounding box center [544, 251] width 466 height 30
click at [311, 232] on input "b. Anti-glare plastic film overlay" at bounding box center [311, 227] width 0 height 9
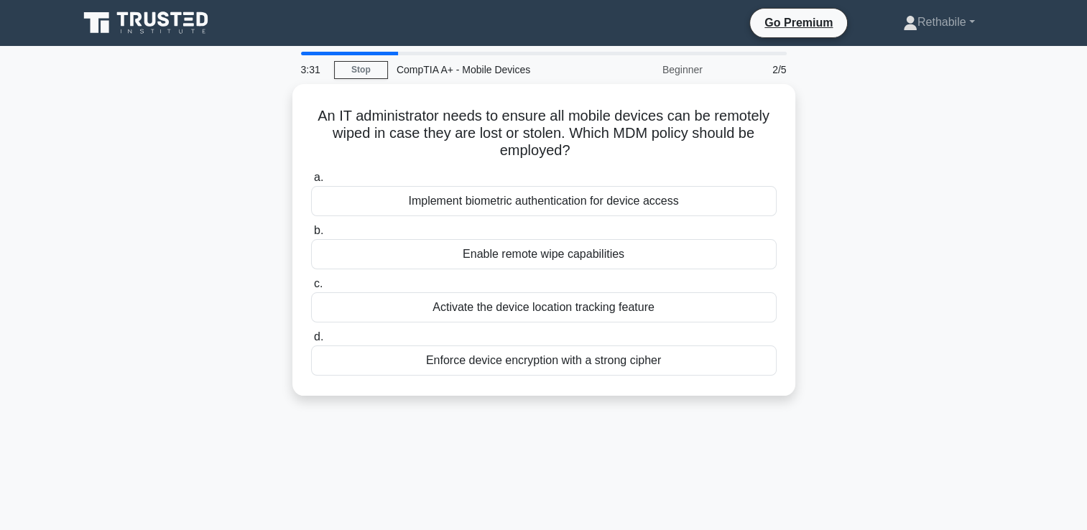
click at [511, 250] on div "Enable remote wipe capabilities" at bounding box center [544, 254] width 466 height 30
click at [311, 236] on input "b. Enable remote wipe capabilities" at bounding box center [311, 230] width 0 height 9
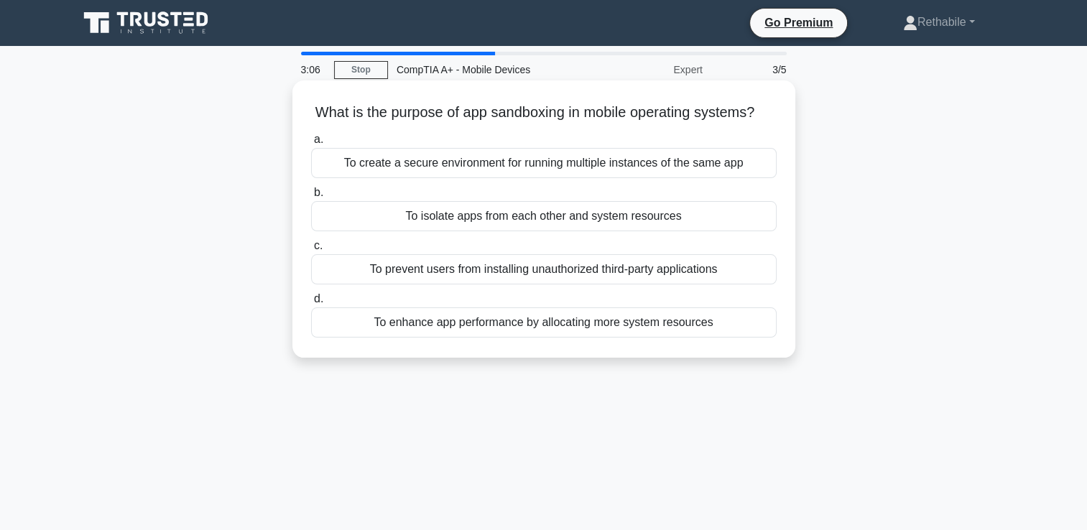
click at [509, 338] on div "To enhance app performance by allocating more system resources" at bounding box center [544, 322] width 466 height 30
click at [311, 304] on input "d. To enhance app performance by allocating more system resources" at bounding box center [311, 299] width 0 height 9
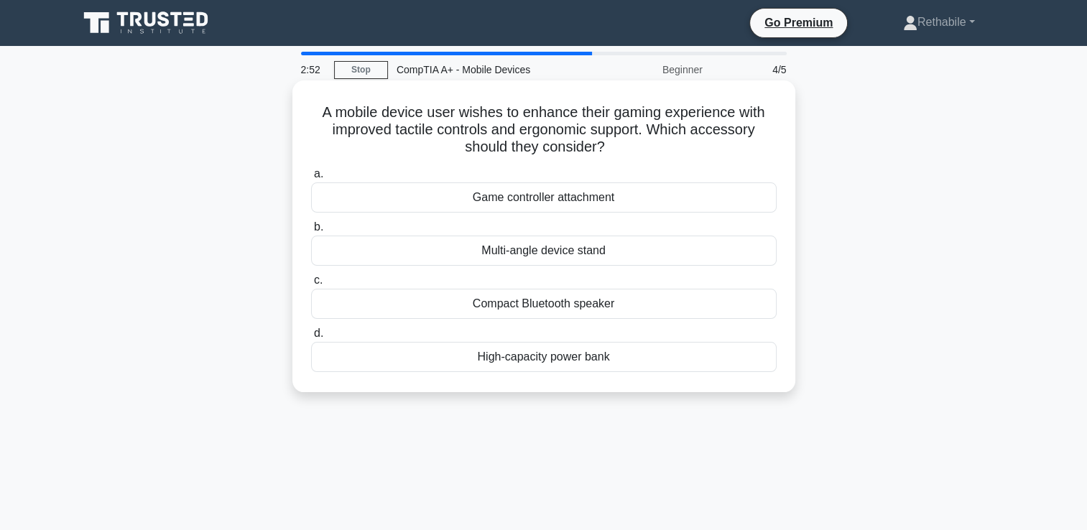
click at [519, 205] on div "Game controller attachment" at bounding box center [544, 197] width 466 height 30
click at [311, 179] on input "a. Game controller attachment" at bounding box center [311, 174] width 0 height 9
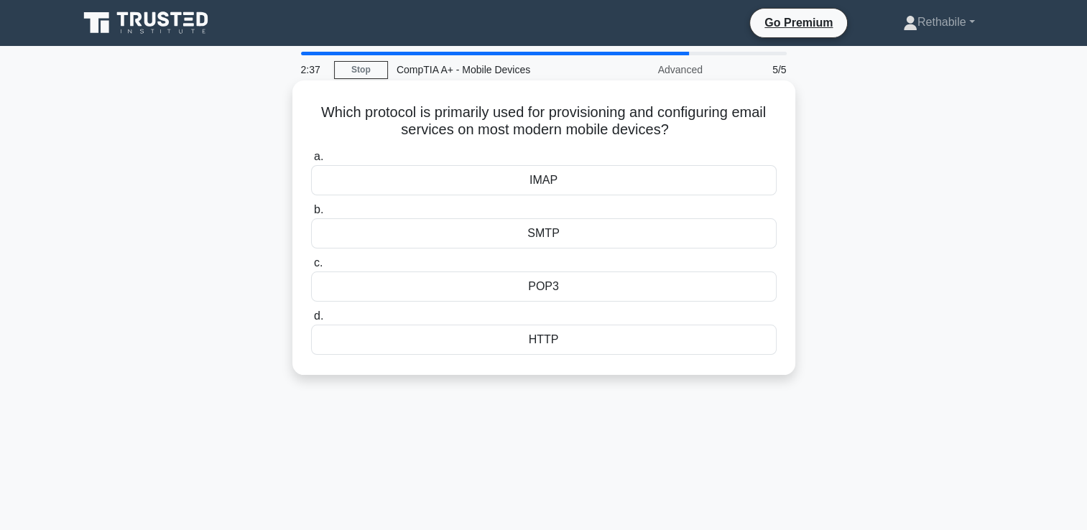
click at [550, 297] on div "POP3" at bounding box center [544, 287] width 466 height 30
click at [311, 268] on input "c. POP3" at bounding box center [311, 263] width 0 height 9
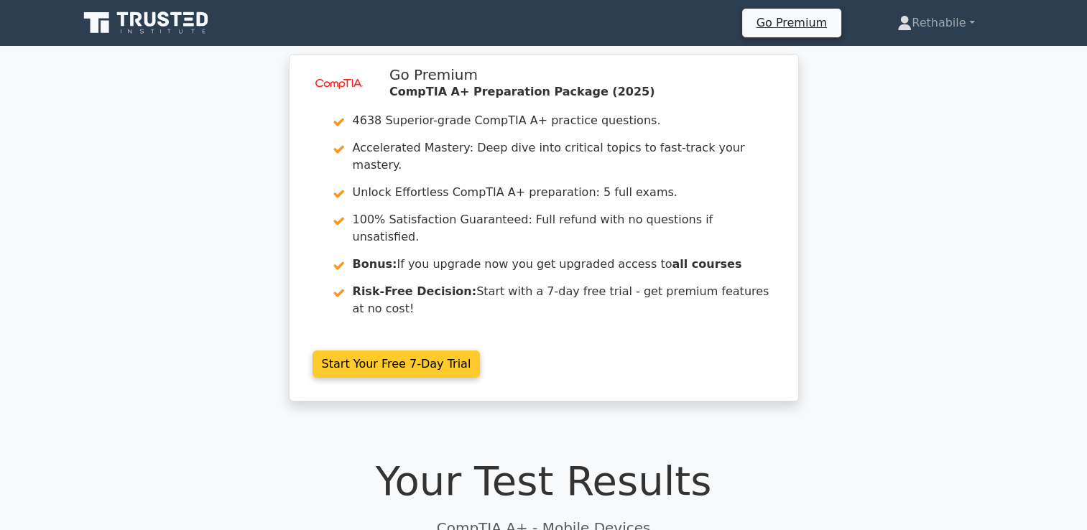
click at [481, 351] on link "Start Your Free 7-Day Trial" at bounding box center [397, 364] width 168 height 27
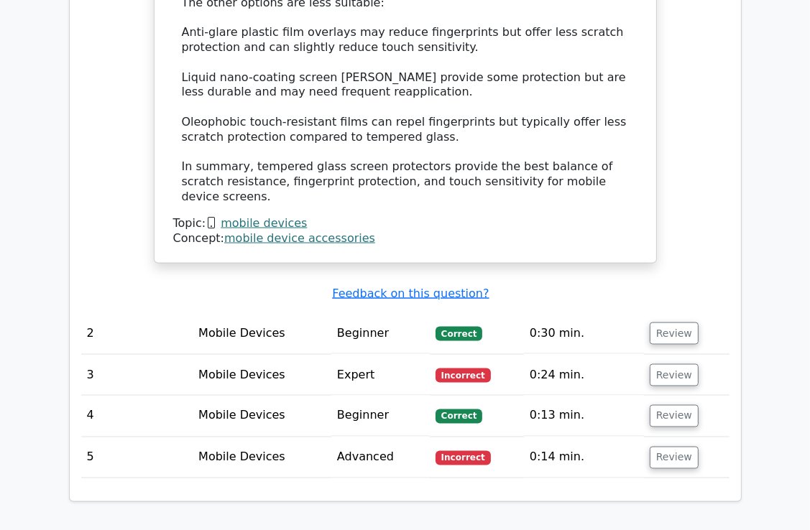
scroll to position [1631, 0]
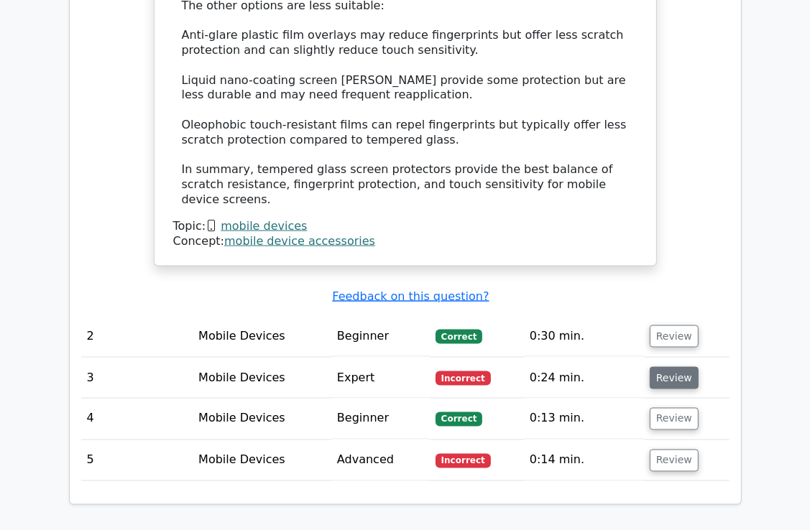
click at [659, 367] on button "Review" at bounding box center [673, 378] width 49 height 22
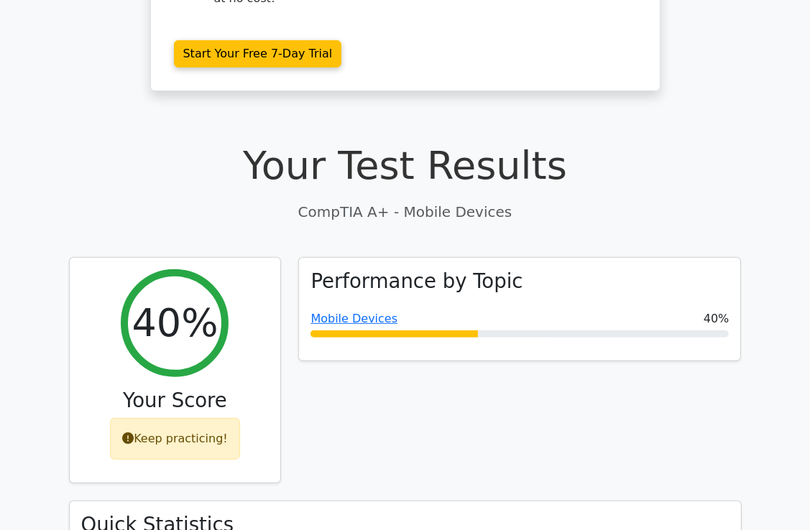
scroll to position [302, 0]
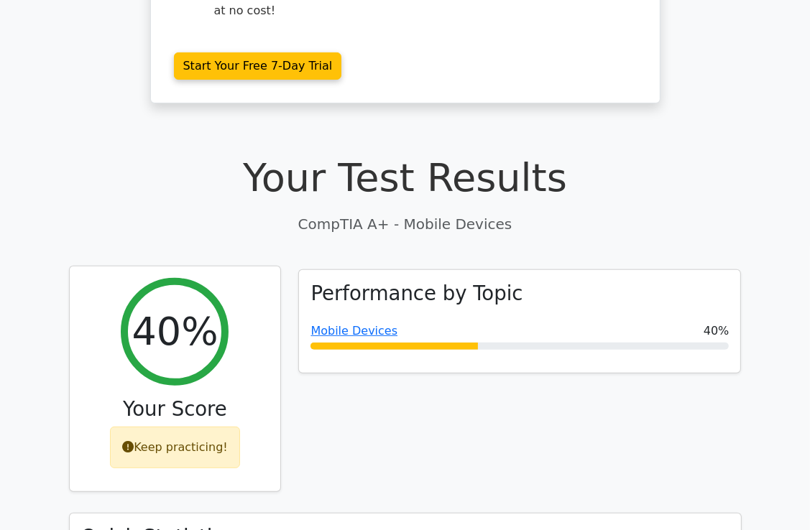
click at [166, 427] on div "Keep practicing!" at bounding box center [175, 448] width 130 height 42
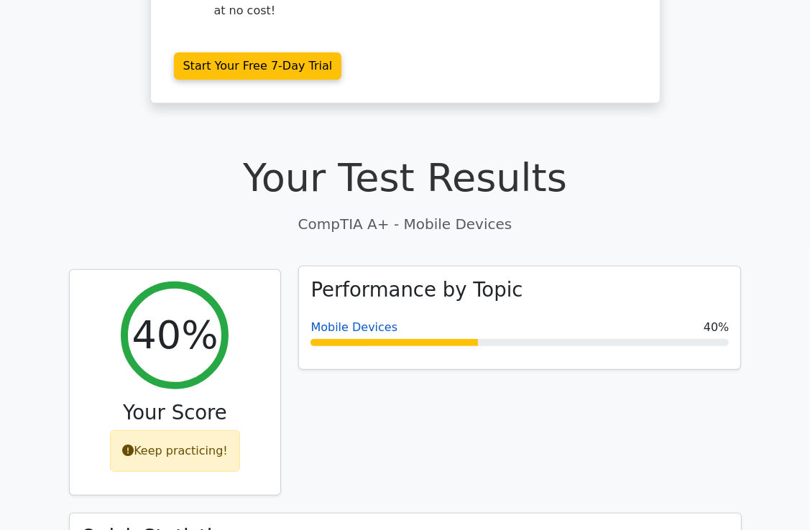
click at [343, 320] on link "Mobile Devices" at bounding box center [353, 327] width 87 height 14
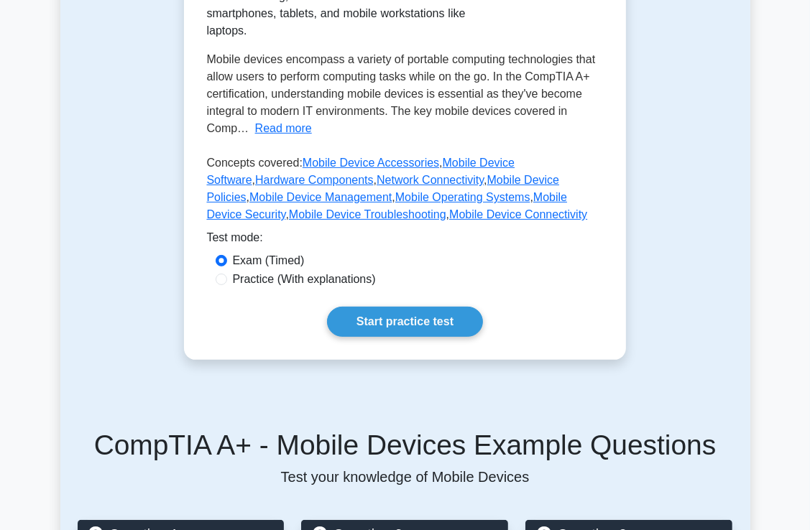
scroll to position [310, 0]
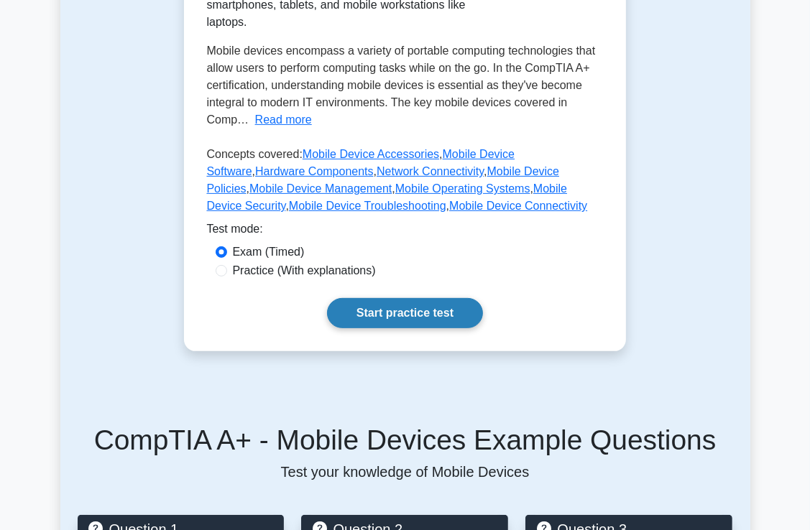
click at [397, 298] on link "Start practice test" at bounding box center [405, 313] width 156 height 30
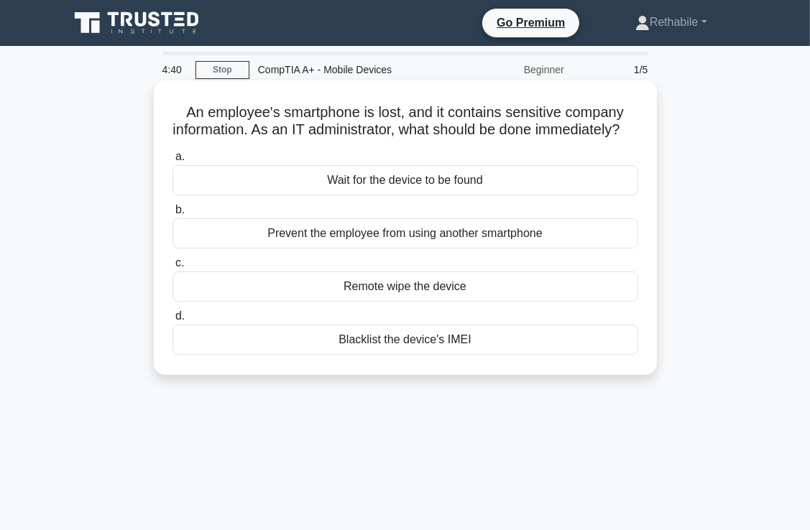
click at [420, 298] on div "Remote wipe the device" at bounding box center [405, 287] width 466 height 30
click at [172, 268] on input "c. Remote wipe the device" at bounding box center [172, 263] width 0 height 9
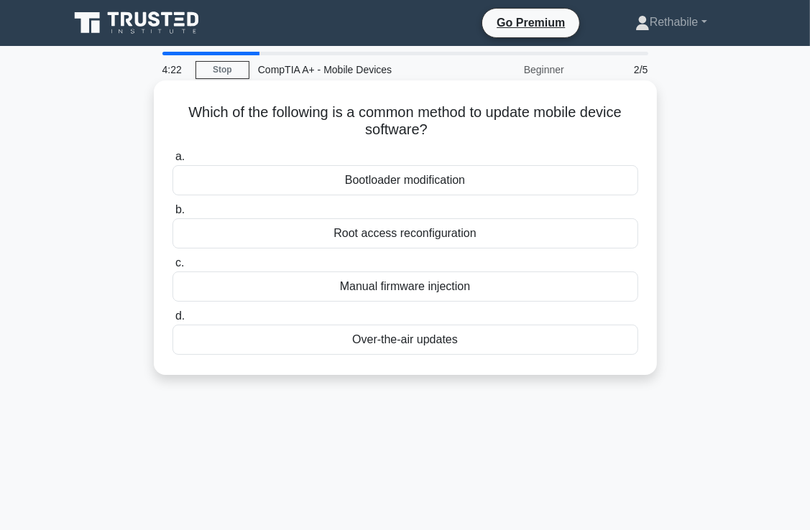
click at [366, 235] on div "Root access reconfiguration" at bounding box center [405, 233] width 466 height 30
click at [172, 215] on input "b. Root access reconfiguration" at bounding box center [172, 209] width 0 height 9
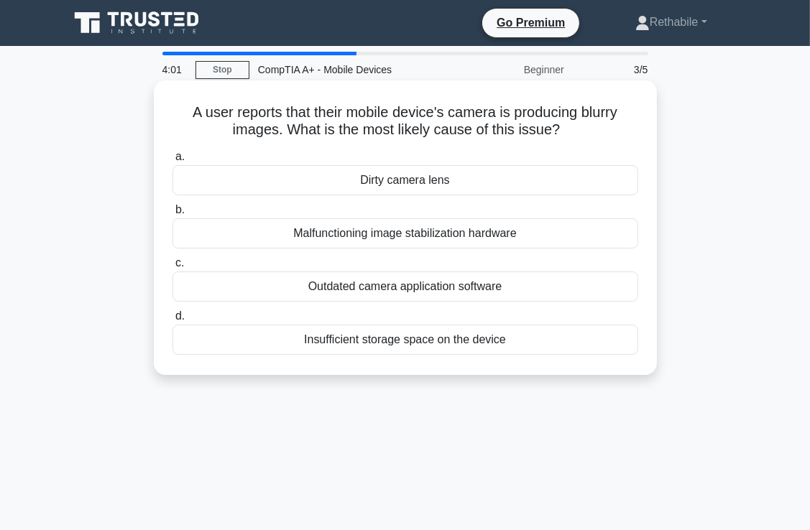
click at [397, 347] on div "Insufficient storage space on the device" at bounding box center [405, 340] width 466 height 30
click at [172, 321] on input "d. Insufficient storage space on the device" at bounding box center [172, 316] width 0 height 9
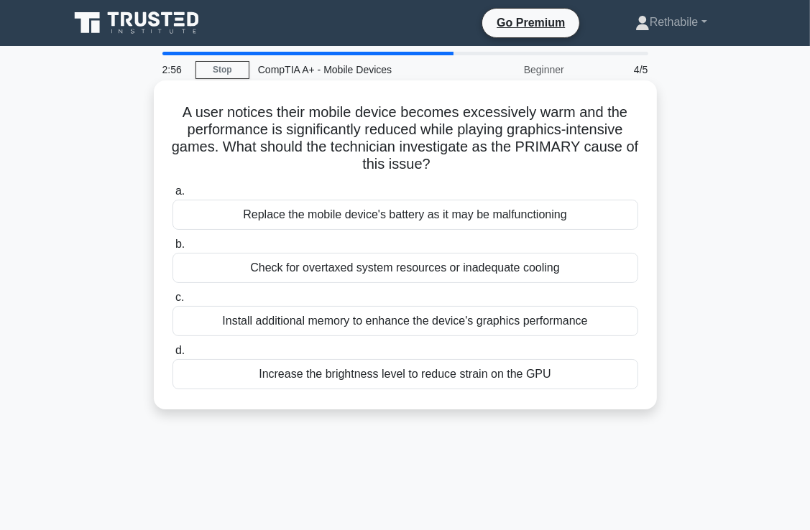
click at [432, 269] on div "Check for overtaxed system resources or inadequate cooling" at bounding box center [405, 268] width 466 height 30
click at [172, 249] on input "b. Check for overtaxed system resources or inadequate cooling" at bounding box center [172, 244] width 0 height 9
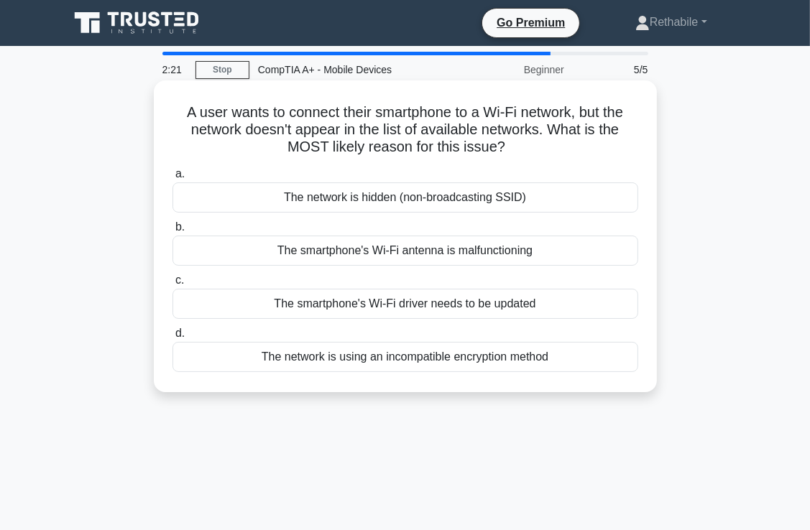
click at [382, 351] on div "The network is using an incompatible encryption method" at bounding box center [405, 357] width 466 height 30
click at [172, 338] on input "d. The network is using an incompatible encryption method" at bounding box center [172, 333] width 0 height 9
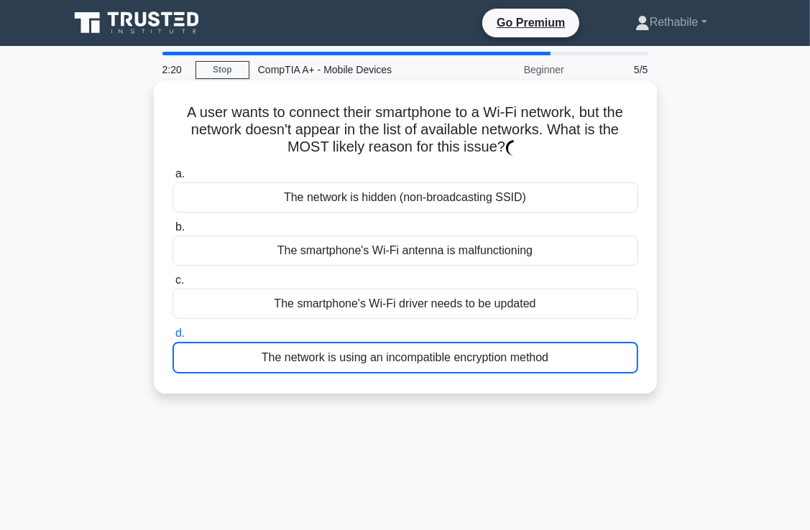
click at [382, 351] on div "The network is using an incompatible encryption method" at bounding box center [405, 358] width 466 height 32
click at [172, 338] on input "d. The network is using an incompatible encryption method" at bounding box center [172, 333] width 0 height 9
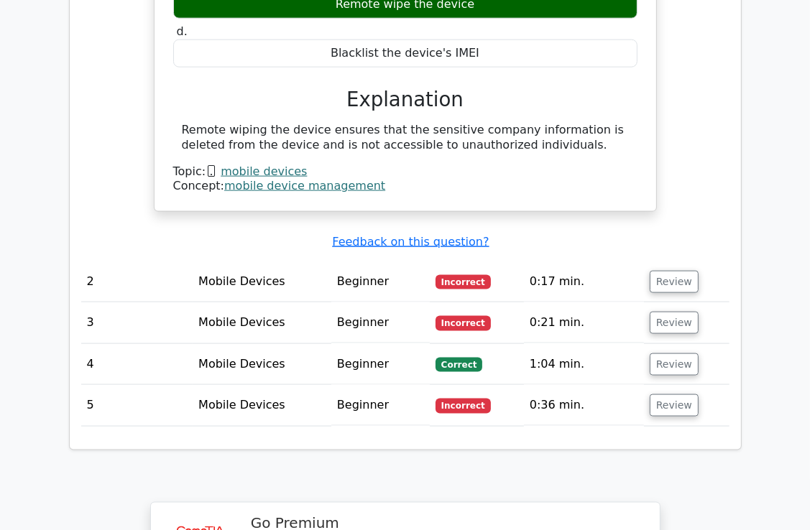
scroll to position [1338, 0]
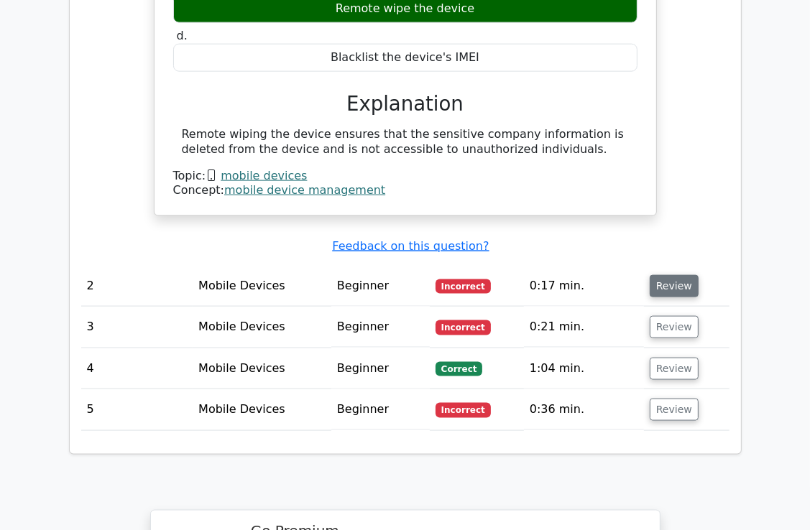
click at [666, 275] on button "Review" at bounding box center [673, 286] width 49 height 22
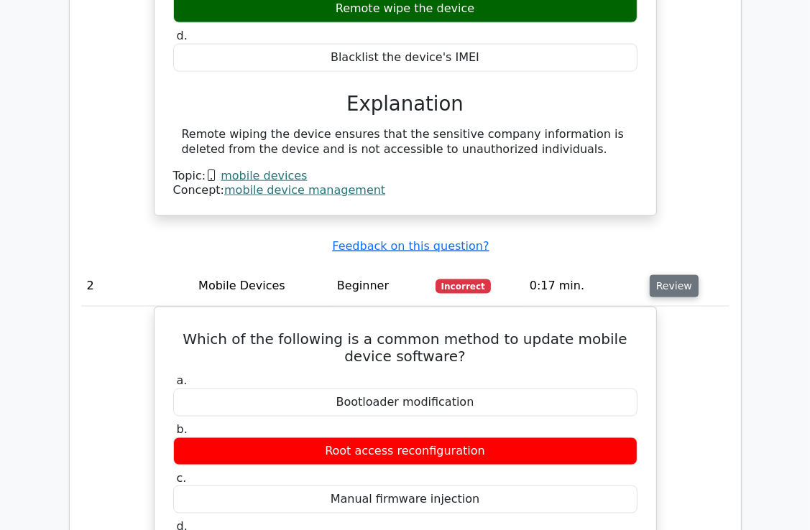
click at [666, 275] on button "Review" at bounding box center [673, 286] width 49 height 22
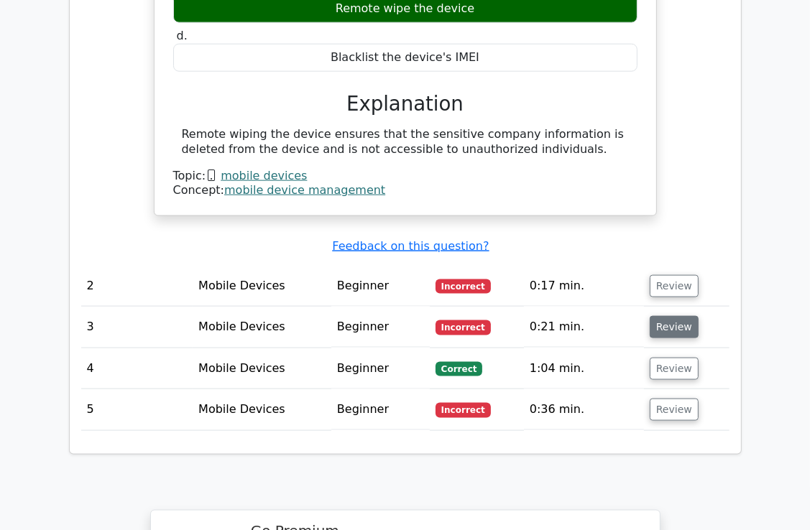
click at [678, 316] on button "Review" at bounding box center [673, 327] width 49 height 22
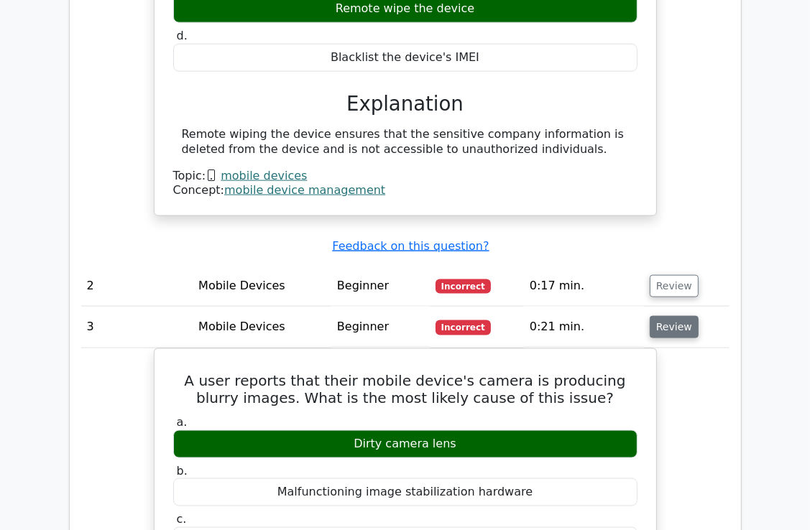
click at [678, 316] on button "Review" at bounding box center [673, 327] width 49 height 22
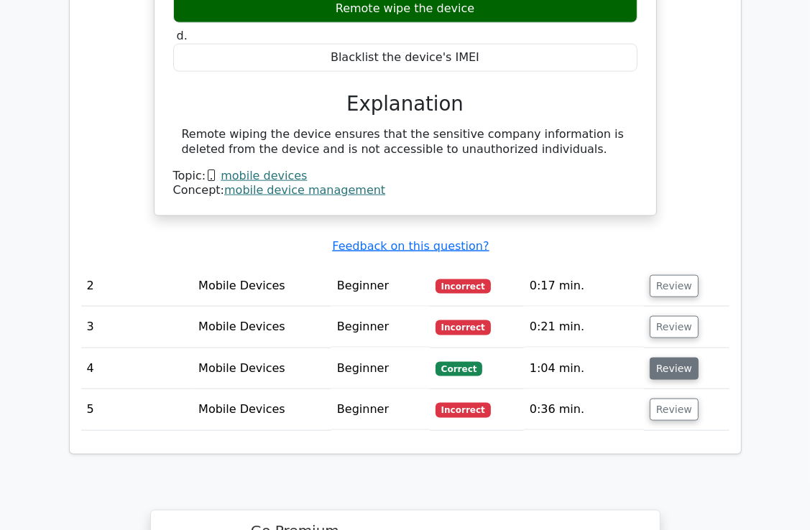
click at [663, 358] on button "Review" at bounding box center [673, 369] width 49 height 22
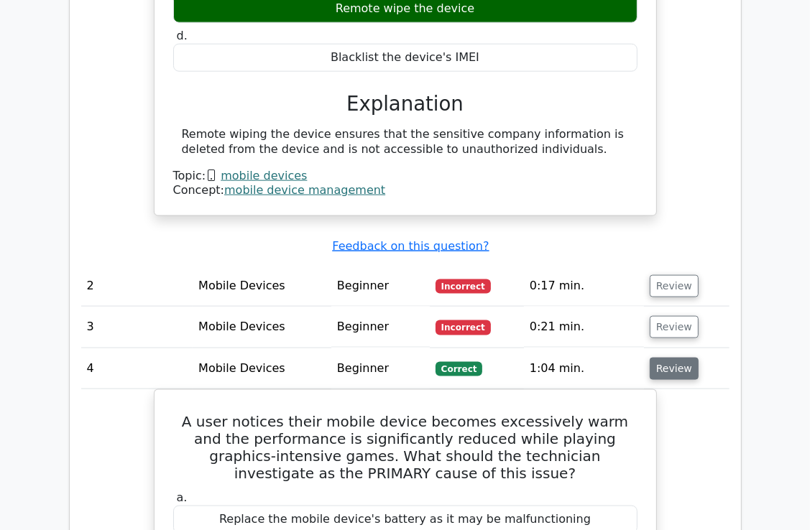
click at [663, 358] on button "Review" at bounding box center [673, 369] width 49 height 22
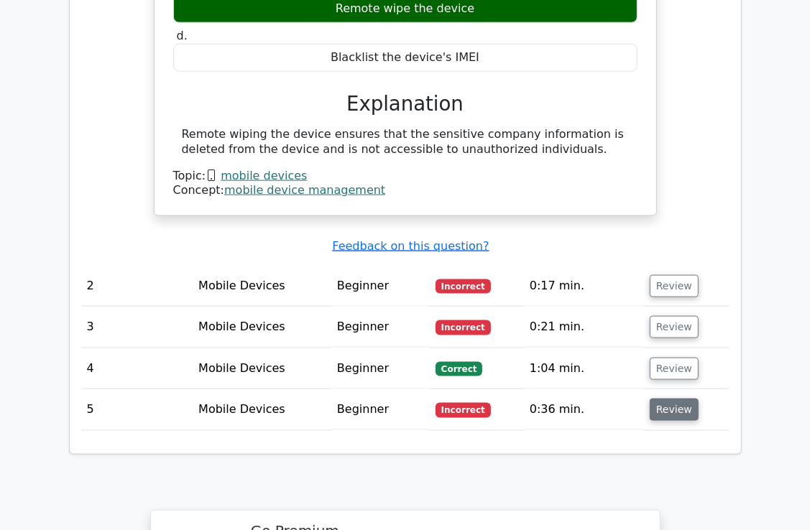
click at [663, 399] on button "Review" at bounding box center [673, 410] width 49 height 22
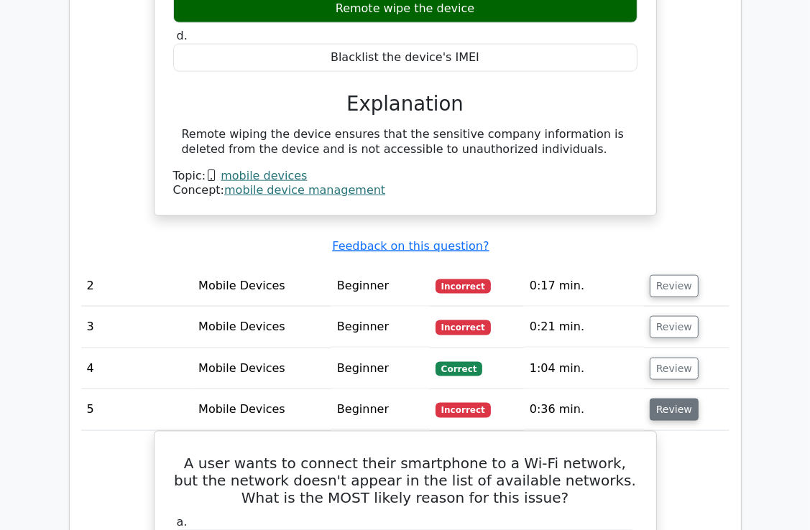
click at [657, 399] on button "Review" at bounding box center [673, 410] width 49 height 22
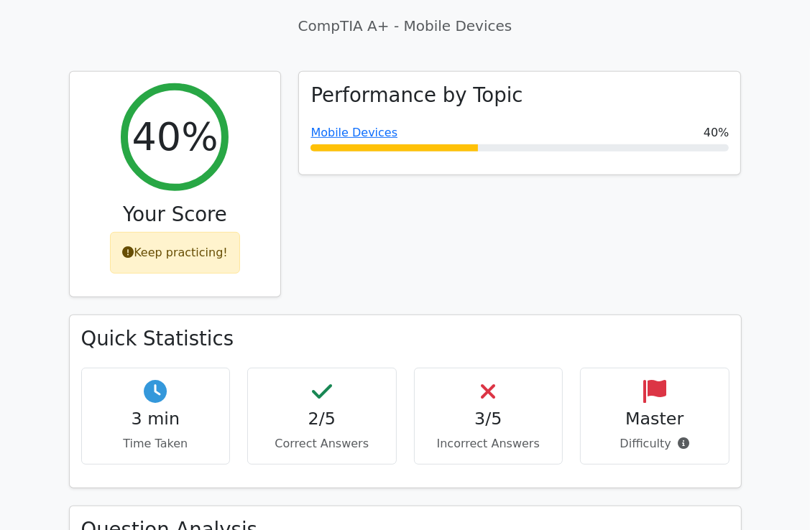
scroll to position [503, 0]
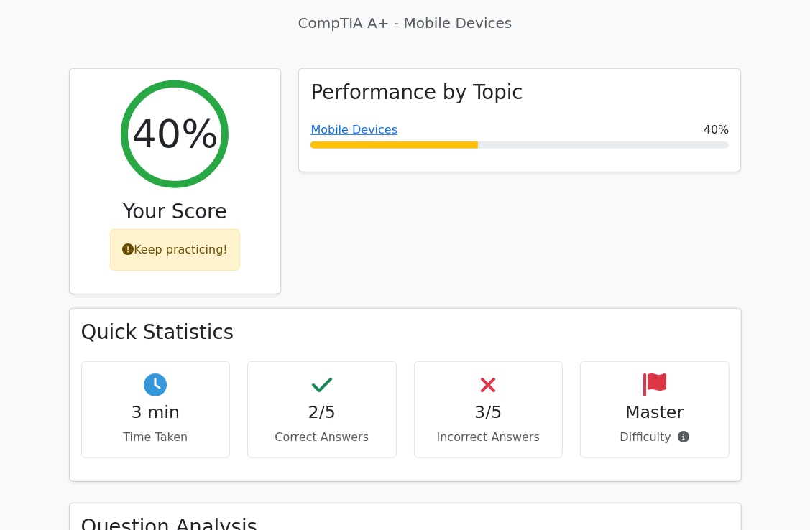
click at [635, 402] on h4 "Master" at bounding box center [654, 412] width 125 height 21
click at [643, 361] on div "Master Difficulty" at bounding box center [654, 409] width 149 height 97
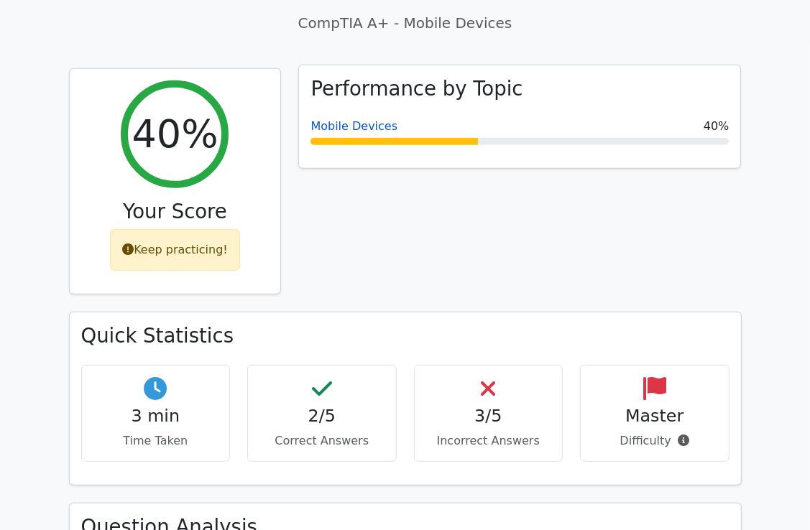
click at [329, 119] on link "Mobile Devices" at bounding box center [353, 126] width 87 height 14
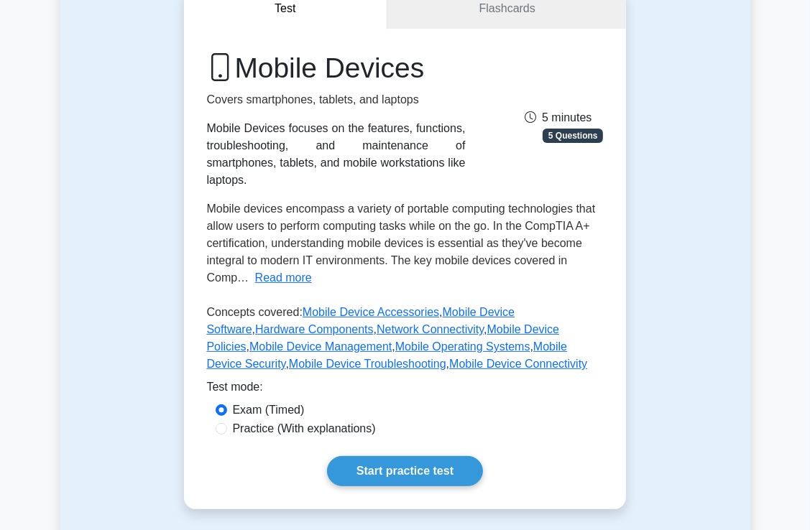
scroll to position [279, 0]
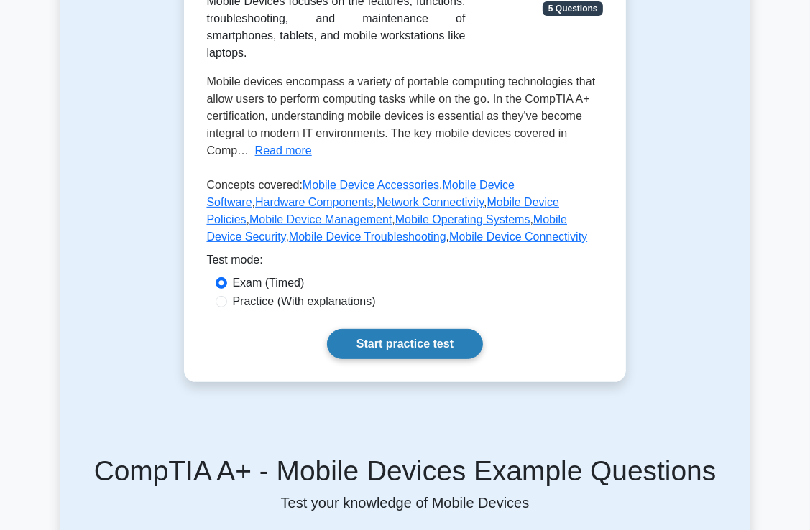
click at [402, 329] on link "Start practice test" at bounding box center [405, 344] width 156 height 30
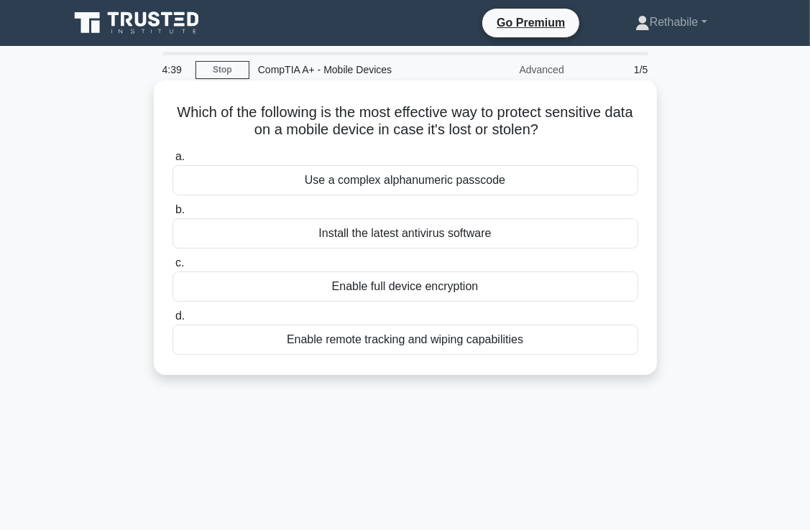
click at [426, 345] on div "Enable remote tracking and wiping capabilities" at bounding box center [405, 340] width 466 height 30
click at [172, 321] on input "d. Enable remote tracking and wiping capabilities" at bounding box center [172, 316] width 0 height 9
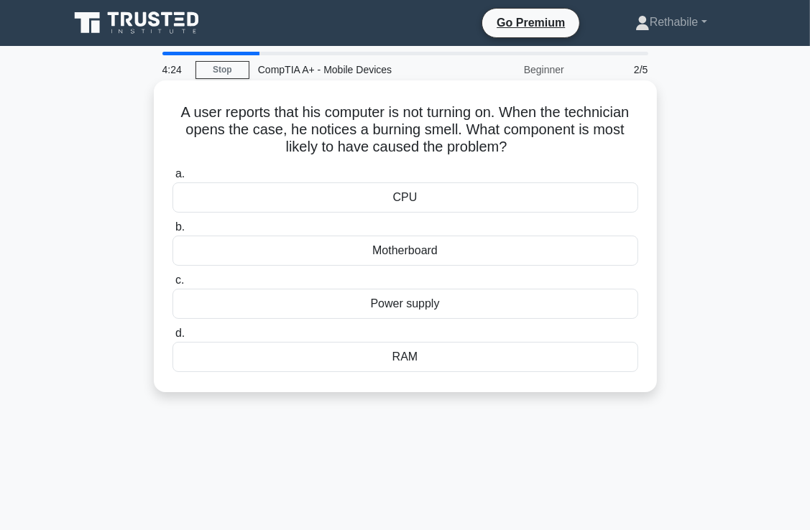
click at [408, 199] on div "CPU" at bounding box center [405, 197] width 466 height 30
click at [172, 179] on input "a. CPU" at bounding box center [172, 174] width 0 height 9
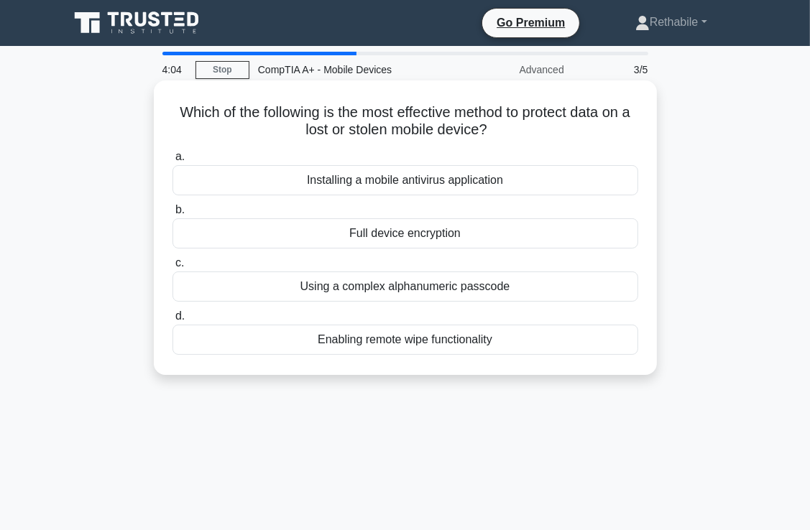
click at [397, 343] on div "Enabling remote wipe functionality" at bounding box center [405, 340] width 466 height 30
click at [172, 321] on input "d. Enabling remote wipe functionality" at bounding box center [172, 316] width 0 height 9
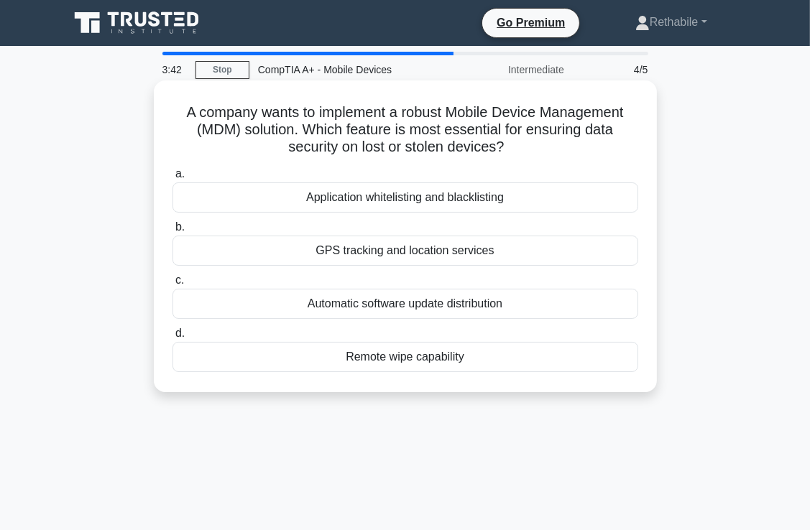
click at [415, 359] on div "Remote wipe capability" at bounding box center [405, 357] width 466 height 30
click at [172, 338] on input "d. Remote wipe capability" at bounding box center [172, 333] width 0 height 9
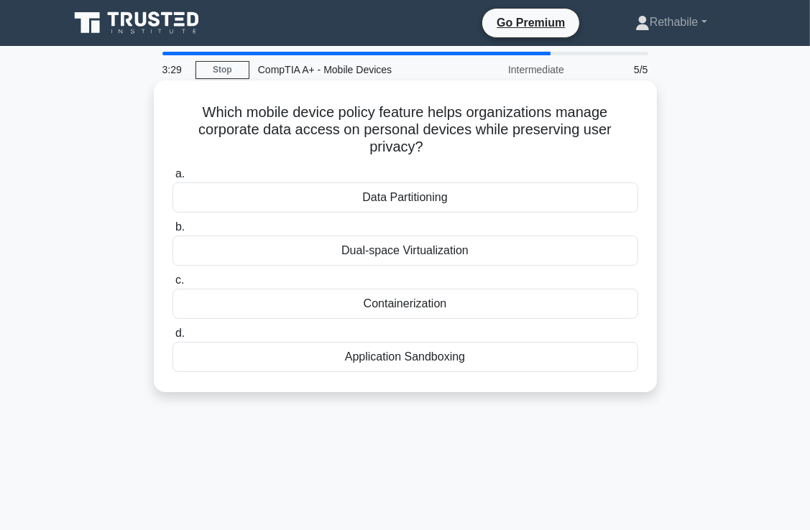
click at [442, 203] on div "Data Partitioning" at bounding box center [405, 197] width 466 height 30
click at [172, 179] on input "a. Data Partitioning" at bounding box center [172, 174] width 0 height 9
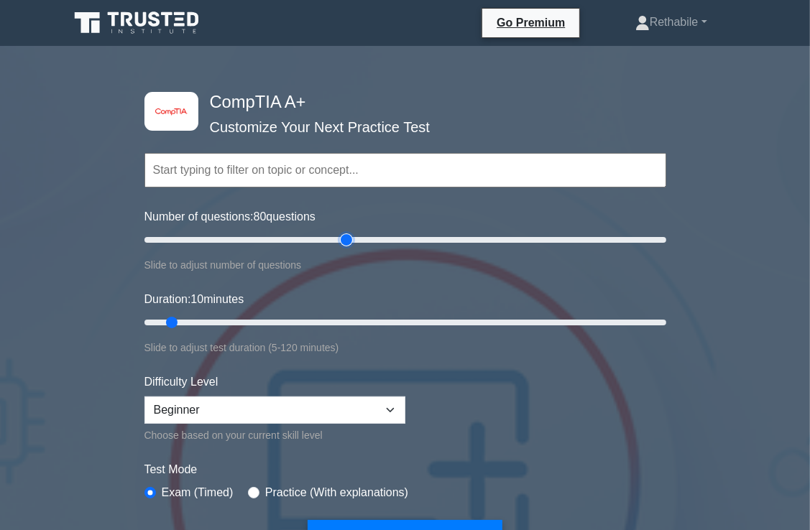
click at [347, 244] on input "Number of questions: 80 questions" at bounding box center [405, 239] width 522 height 17
click at [364, 239] on input "Number of questions: 85 questions" at bounding box center [405, 239] width 522 height 17
click at [376, 238] on input "Number of questions: 85 questions" at bounding box center [405, 239] width 522 height 17
click at [384, 237] on input "Number of questions: 95 questions" at bounding box center [405, 239] width 522 height 17
type input "100"
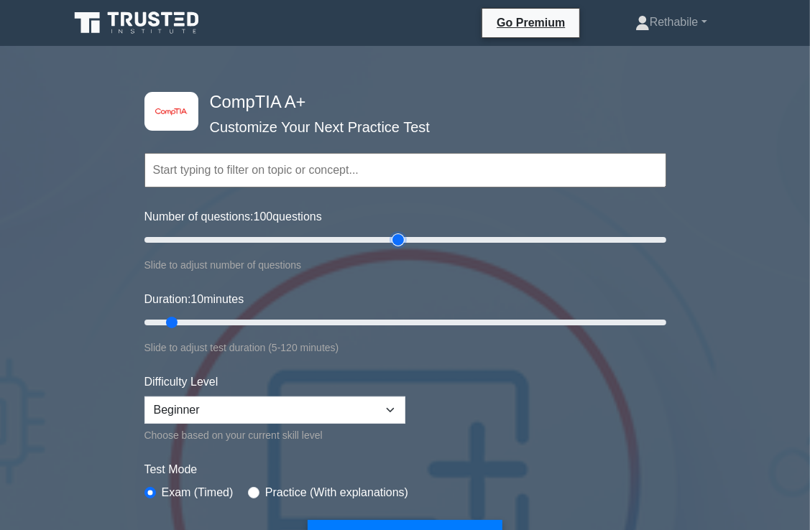
click at [392, 239] on input "Number of questions: 100 questions" at bounding box center [405, 239] width 522 height 17
type input "60"
click at [388, 324] on input "Duration: 60 minutes" at bounding box center [405, 322] width 522 height 17
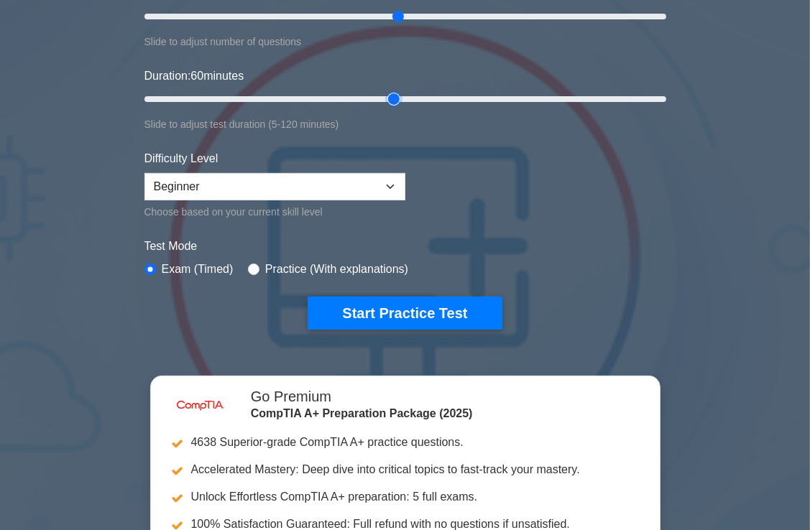
scroll to position [230, 0]
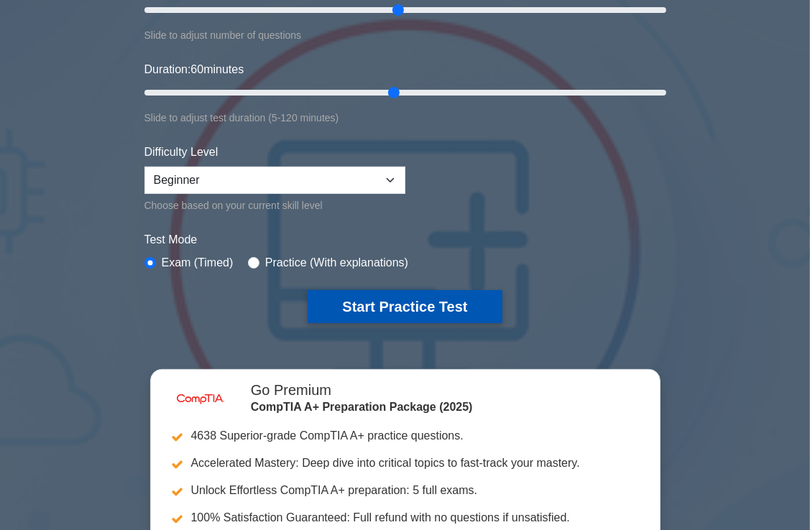
click at [445, 302] on button "Start Practice Test" at bounding box center [404, 306] width 194 height 33
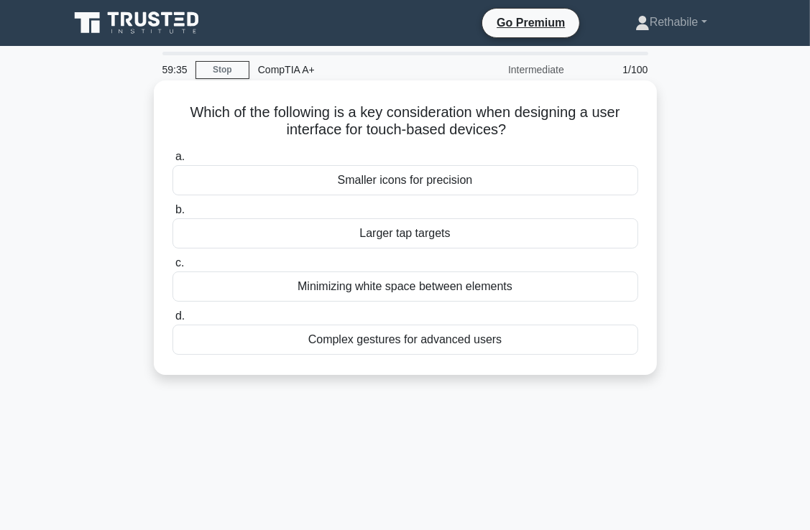
click at [432, 342] on div "Complex gestures for advanced users" at bounding box center [405, 340] width 466 height 30
click at [172, 321] on input "d. Complex gestures for advanced users" at bounding box center [172, 316] width 0 height 9
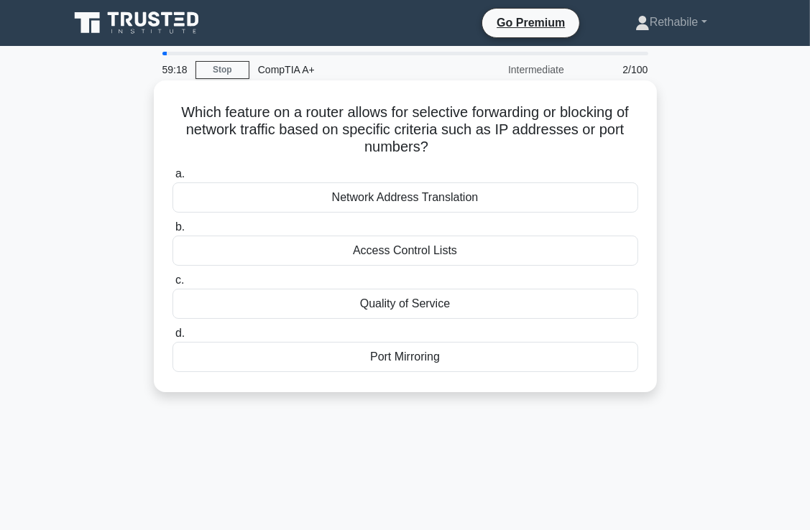
click at [427, 203] on div "Network Address Translation" at bounding box center [405, 197] width 466 height 30
click at [172, 179] on input "a. Network Address Translation" at bounding box center [172, 174] width 0 height 9
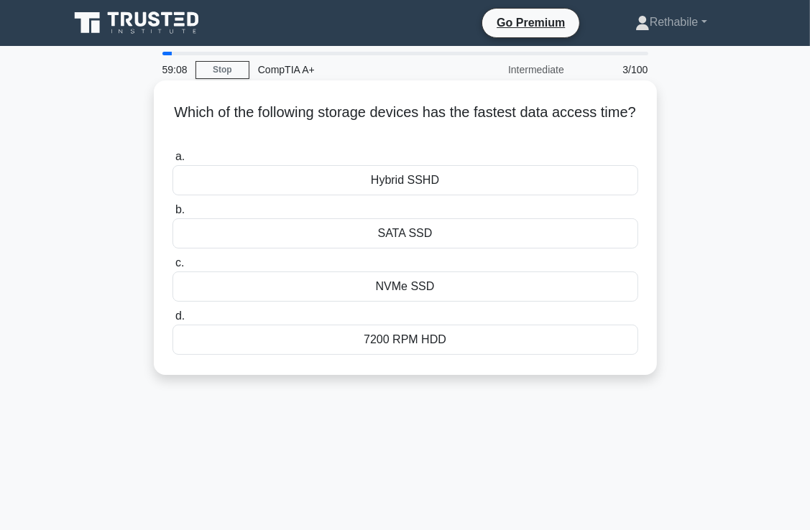
click at [420, 346] on div "7200 RPM HDD" at bounding box center [405, 340] width 466 height 30
click at [172, 321] on input "d. 7200 RPM HDD" at bounding box center [172, 316] width 0 height 9
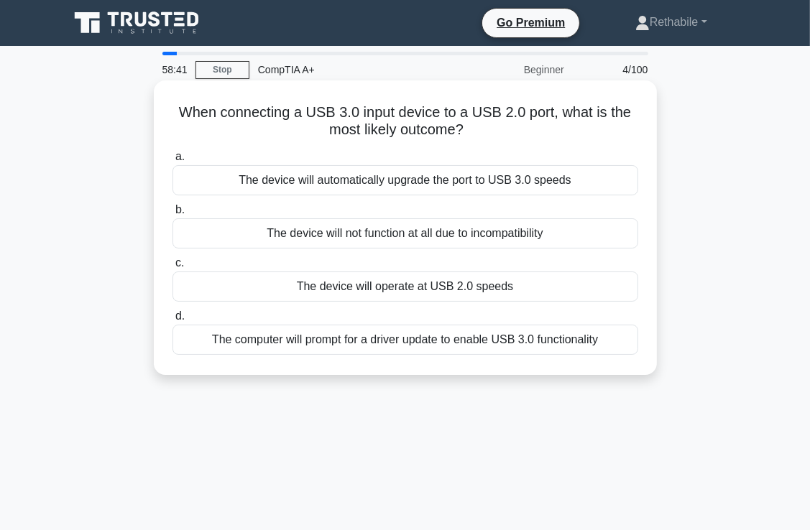
click at [397, 291] on div "The device will operate at USB 2.0 speeds" at bounding box center [405, 287] width 466 height 30
click at [172, 268] on input "c. The device will operate at USB 2.0 speeds" at bounding box center [172, 263] width 0 height 9
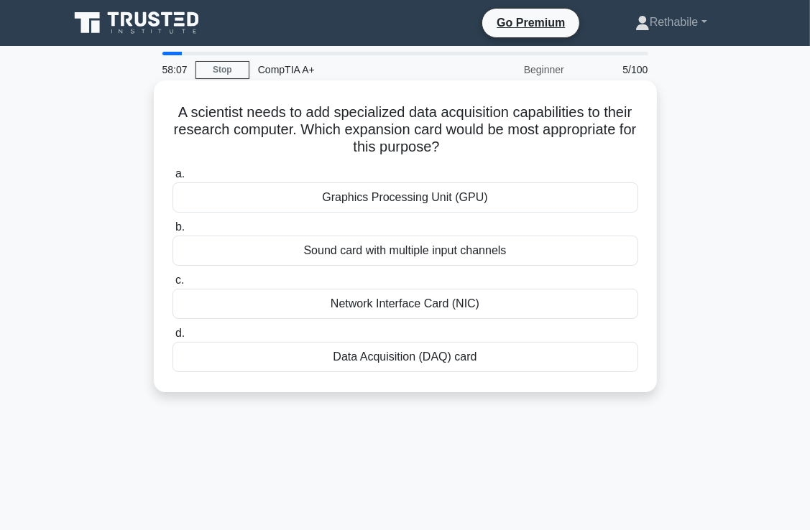
click at [426, 197] on div "Graphics Processing Unit (GPU)" at bounding box center [405, 197] width 466 height 30
click at [172, 179] on input "a. Graphics Processing Unit (GPU)" at bounding box center [172, 174] width 0 height 9
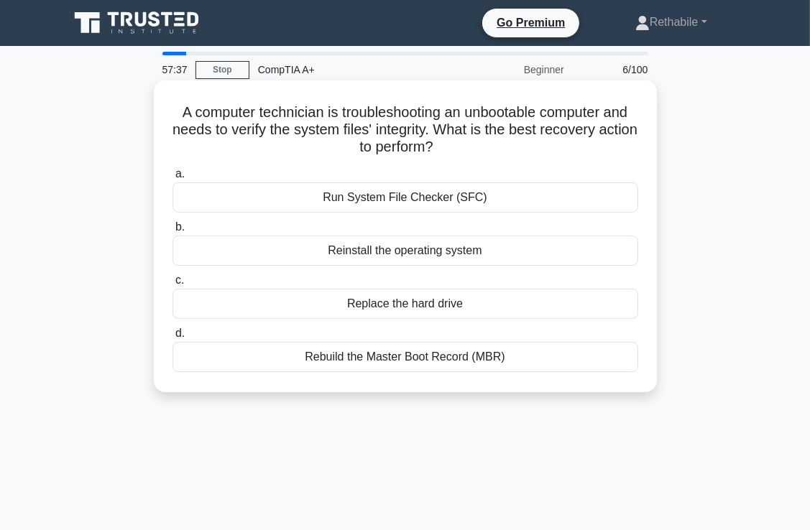
click at [367, 364] on div "Rebuild the Master Boot Record (MBR)" at bounding box center [405, 357] width 466 height 30
click at [172, 338] on input "d. Rebuild the Master Boot Record (MBR)" at bounding box center [172, 333] width 0 height 9
